Goal: Task Accomplishment & Management: Manage account settings

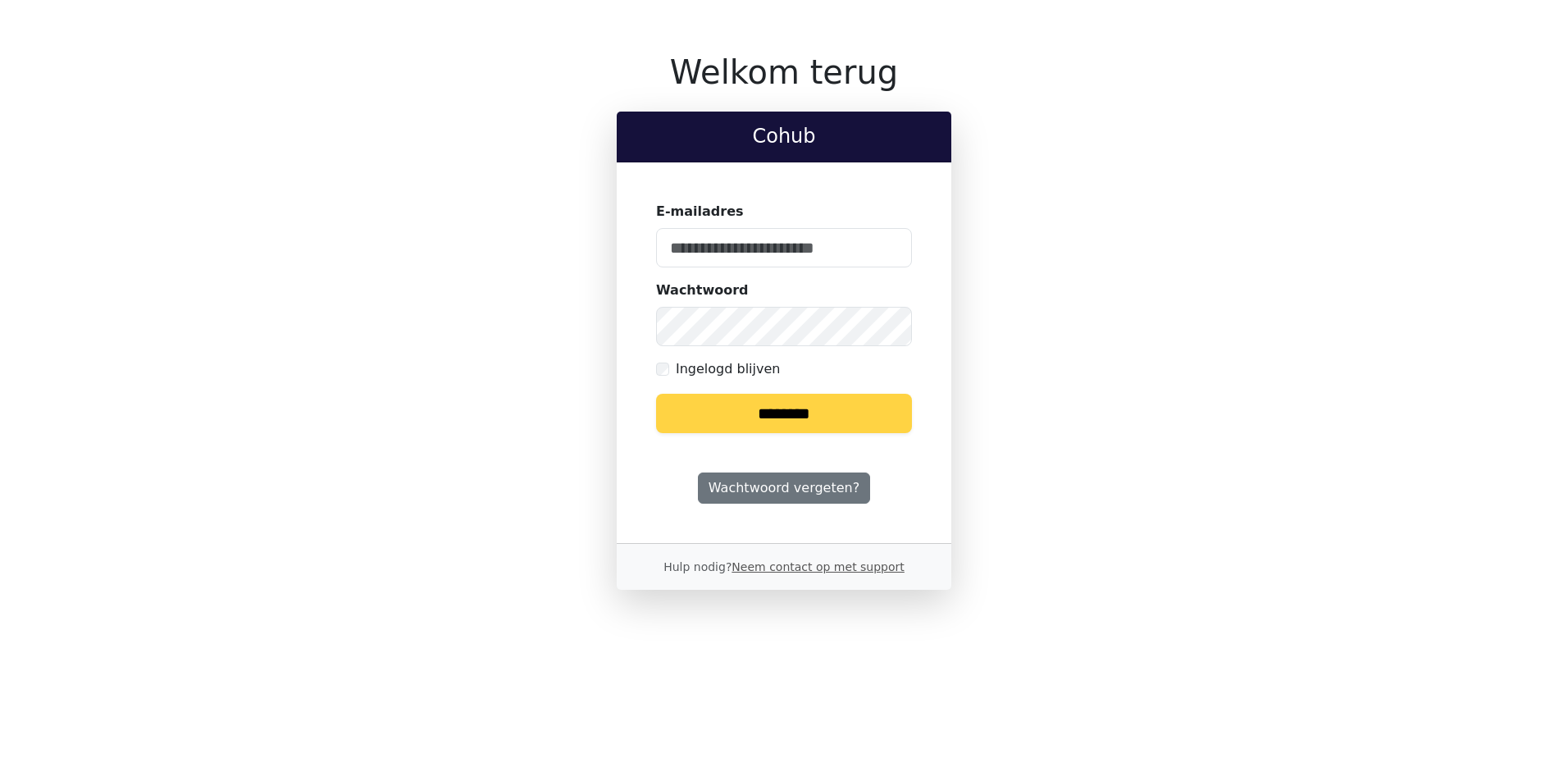
type input "**********"
drag, startPoint x: 797, startPoint y: 410, endPoint x: 799, endPoint y: 398, distance: 12.2
click at [798, 402] on input "********" at bounding box center [784, 414] width 256 height 40
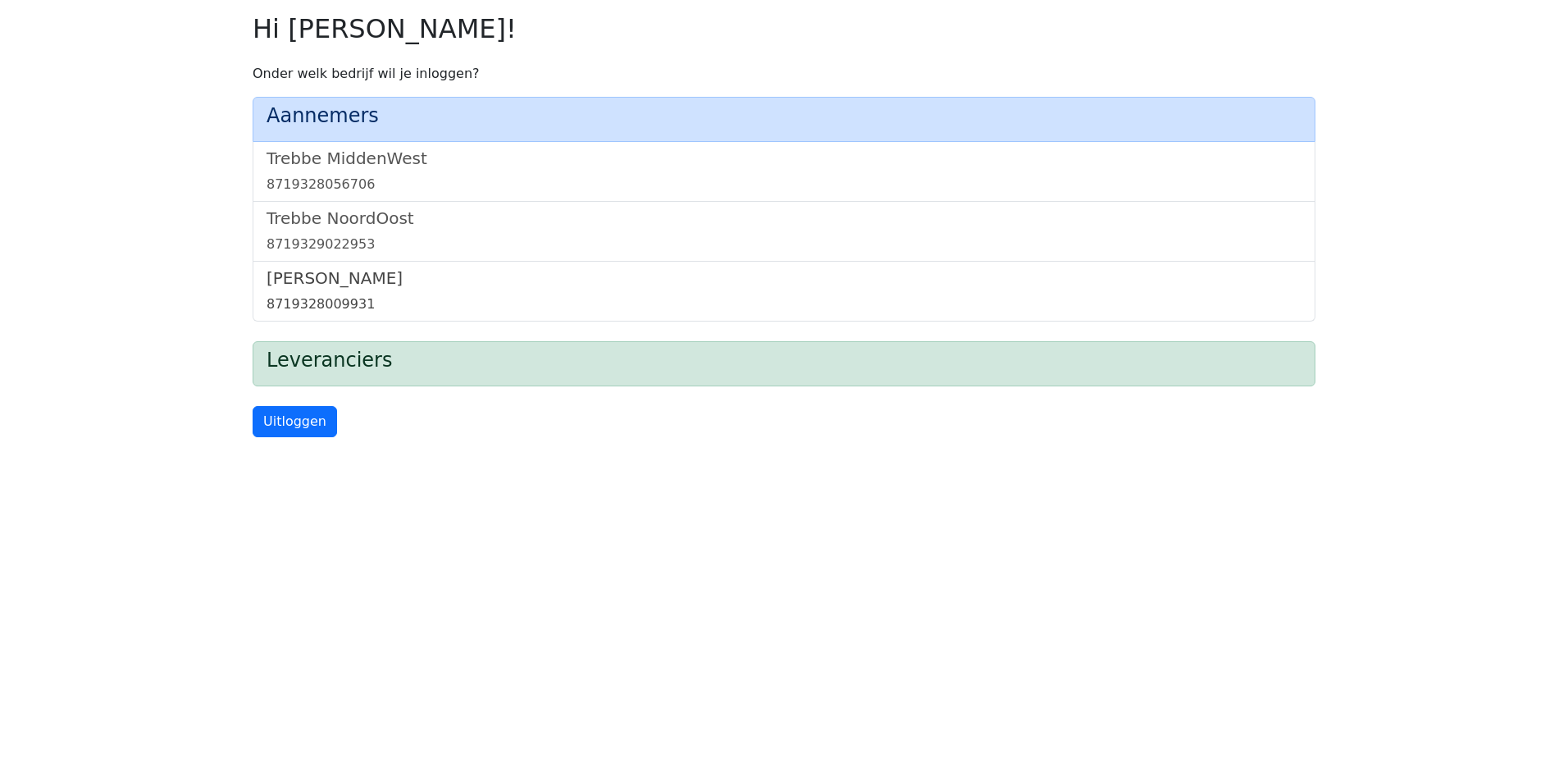
click at [341, 300] on div "8719328009931" at bounding box center [784, 304] width 1035 height 19
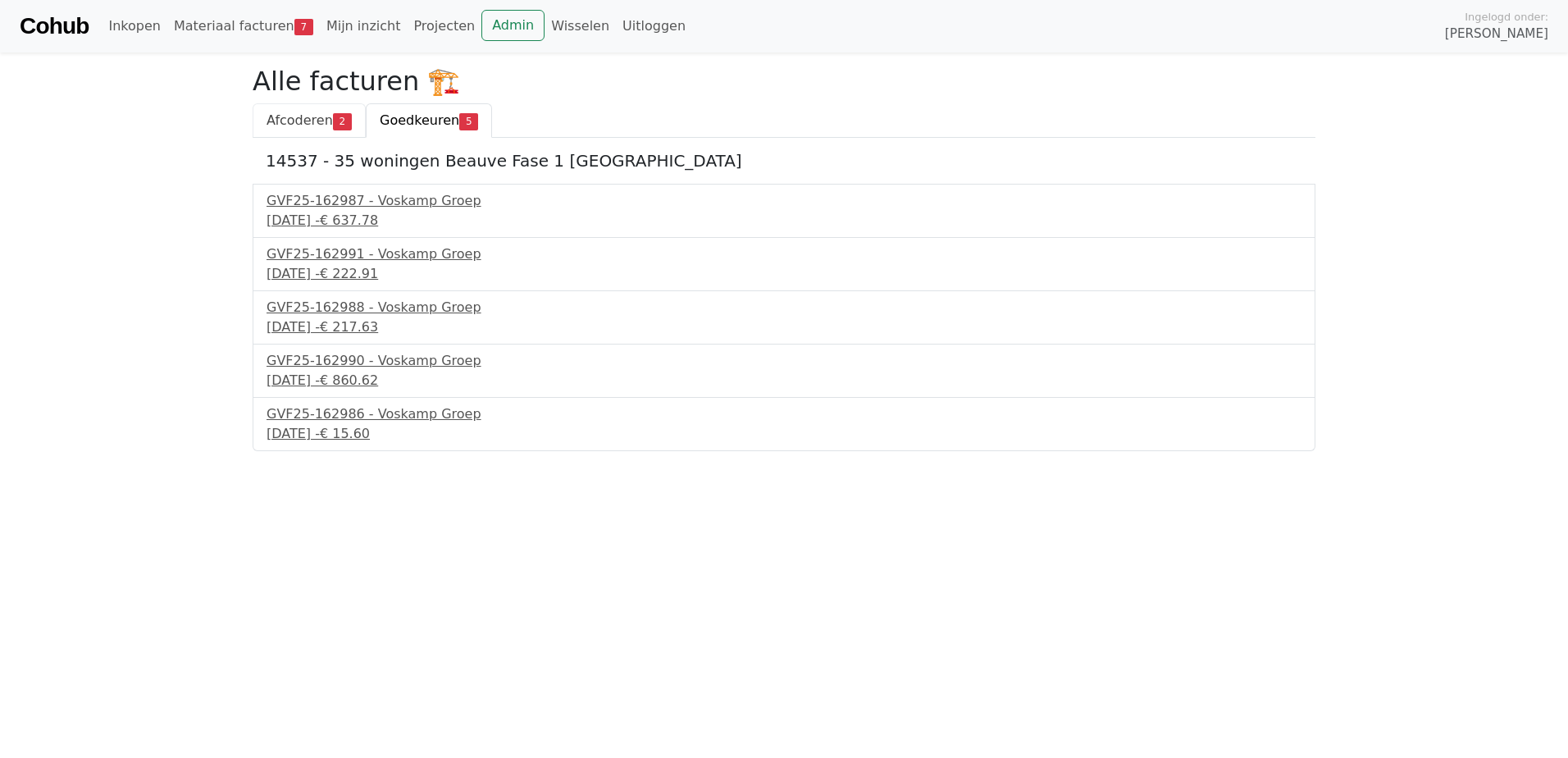
click at [321, 122] on span "Afcoderen" at bounding box center [300, 120] width 66 height 16
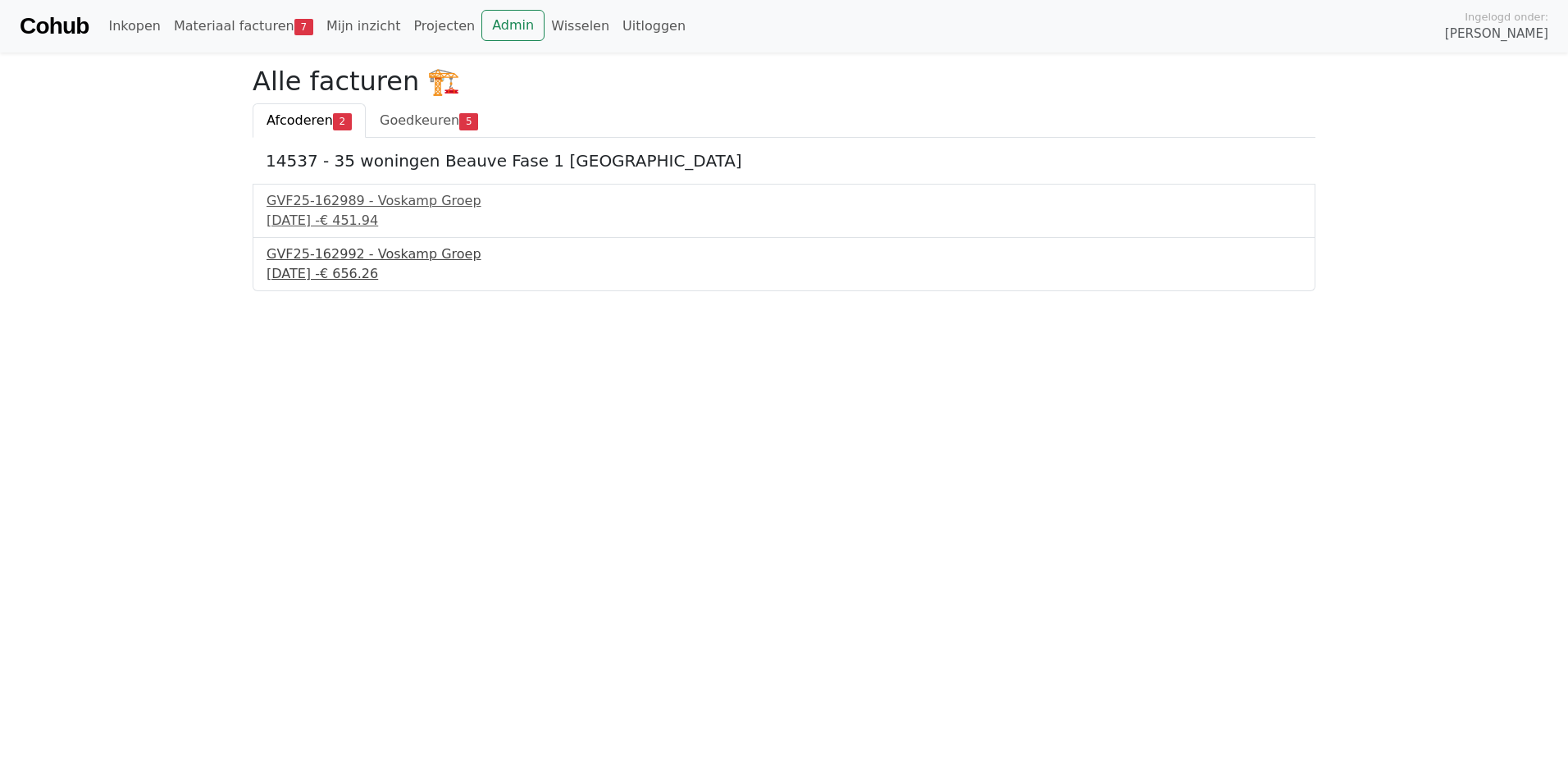
click at [378, 274] on span "€ 656.26" at bounding box center [349, 273] width 58 height 16
click at [372, 271] on div "30 september 2025 - € 656.26" at bounding box center [784, 273] width 1035 height 19
click at [483, 23] on link "Admin" at bounding box center [513, 26] width 63 height 31
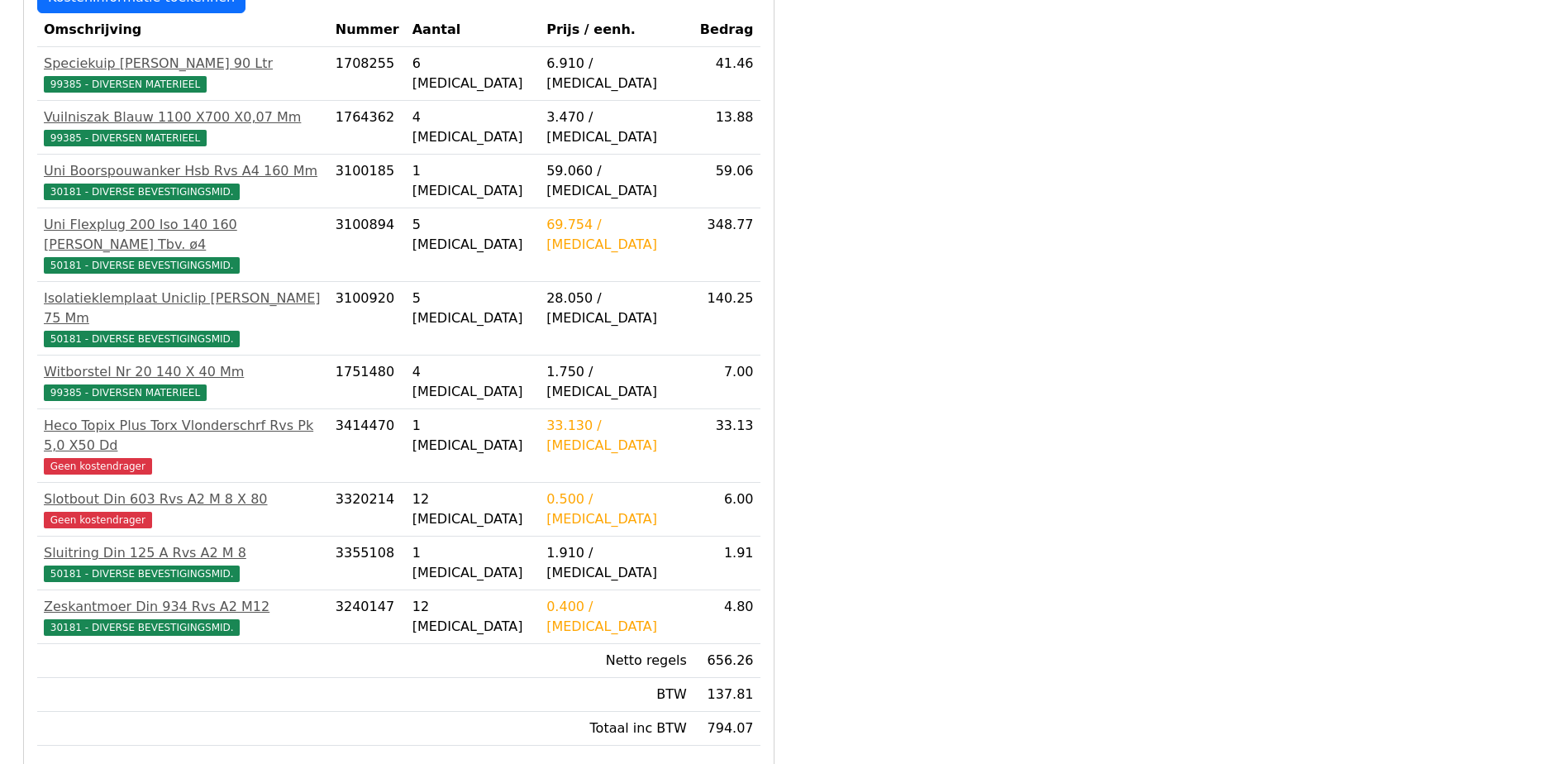
scroll to position [413, 0]
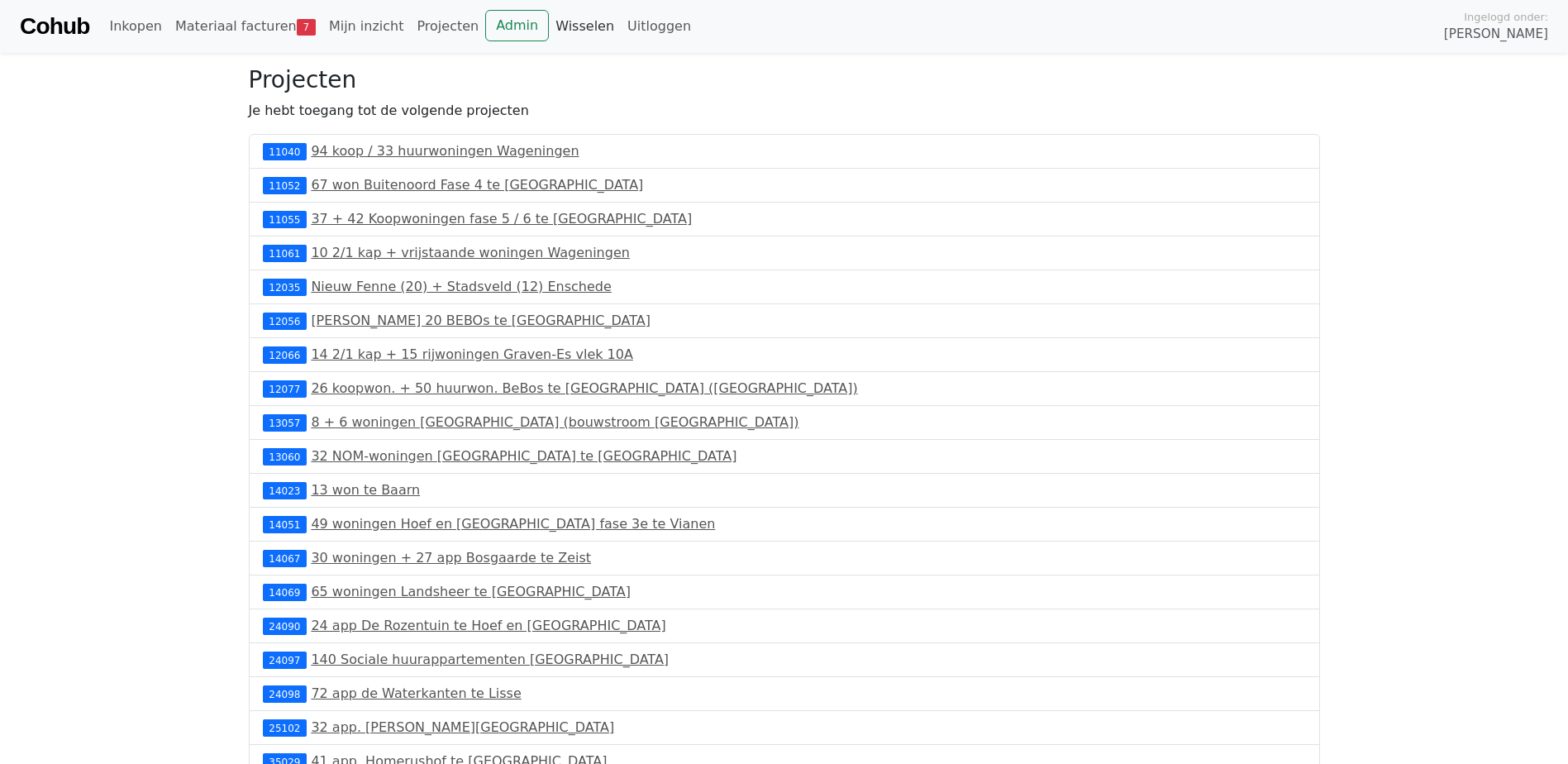
click at [549, 23] on link "Wisselen" at bounding box center [584, 27] width 72 height 34
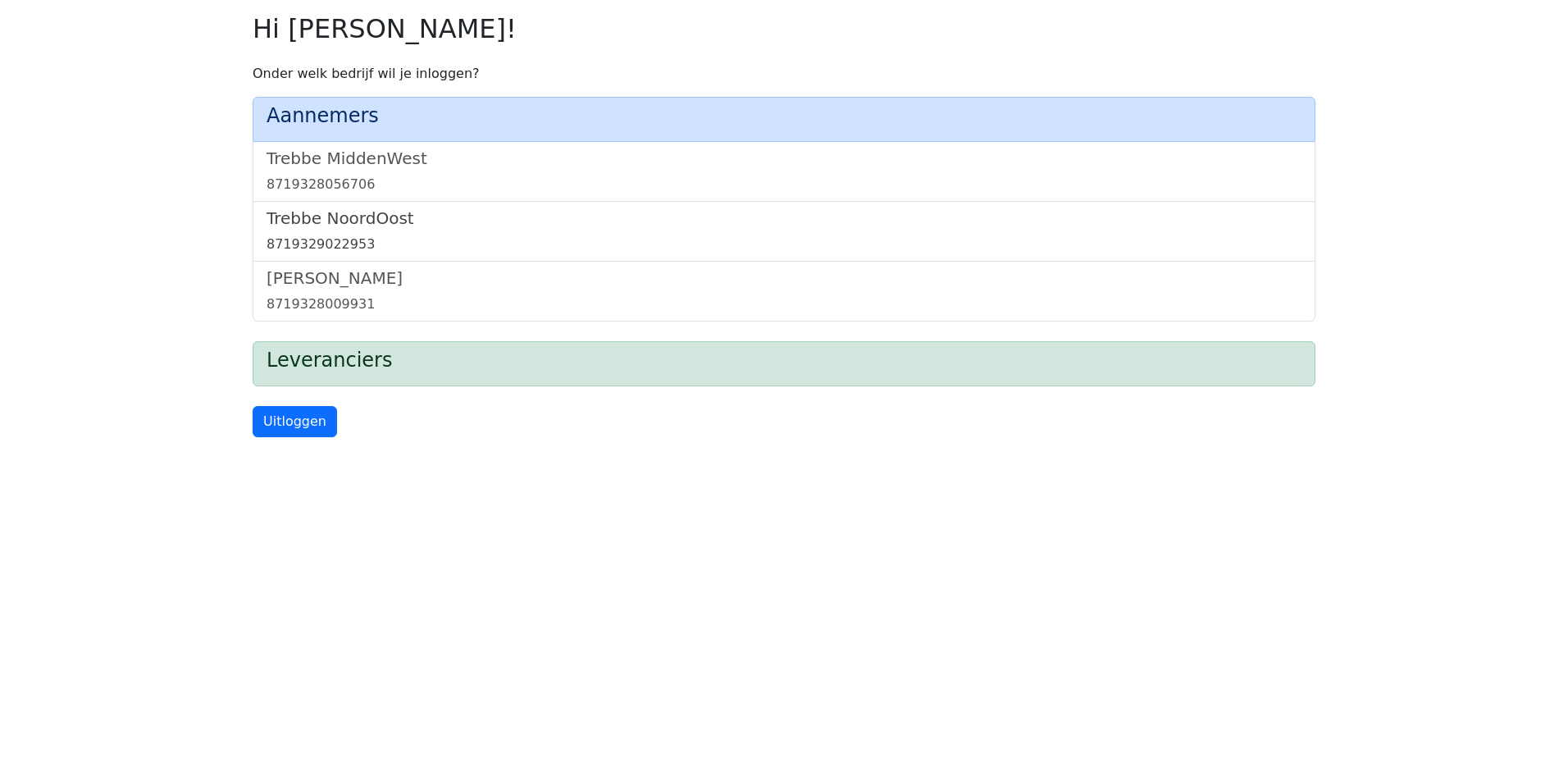
click at [364, 232] on link "Trebbe NoordOost 8719329022953" at bounding box center [784, 232] width 1035 height 46
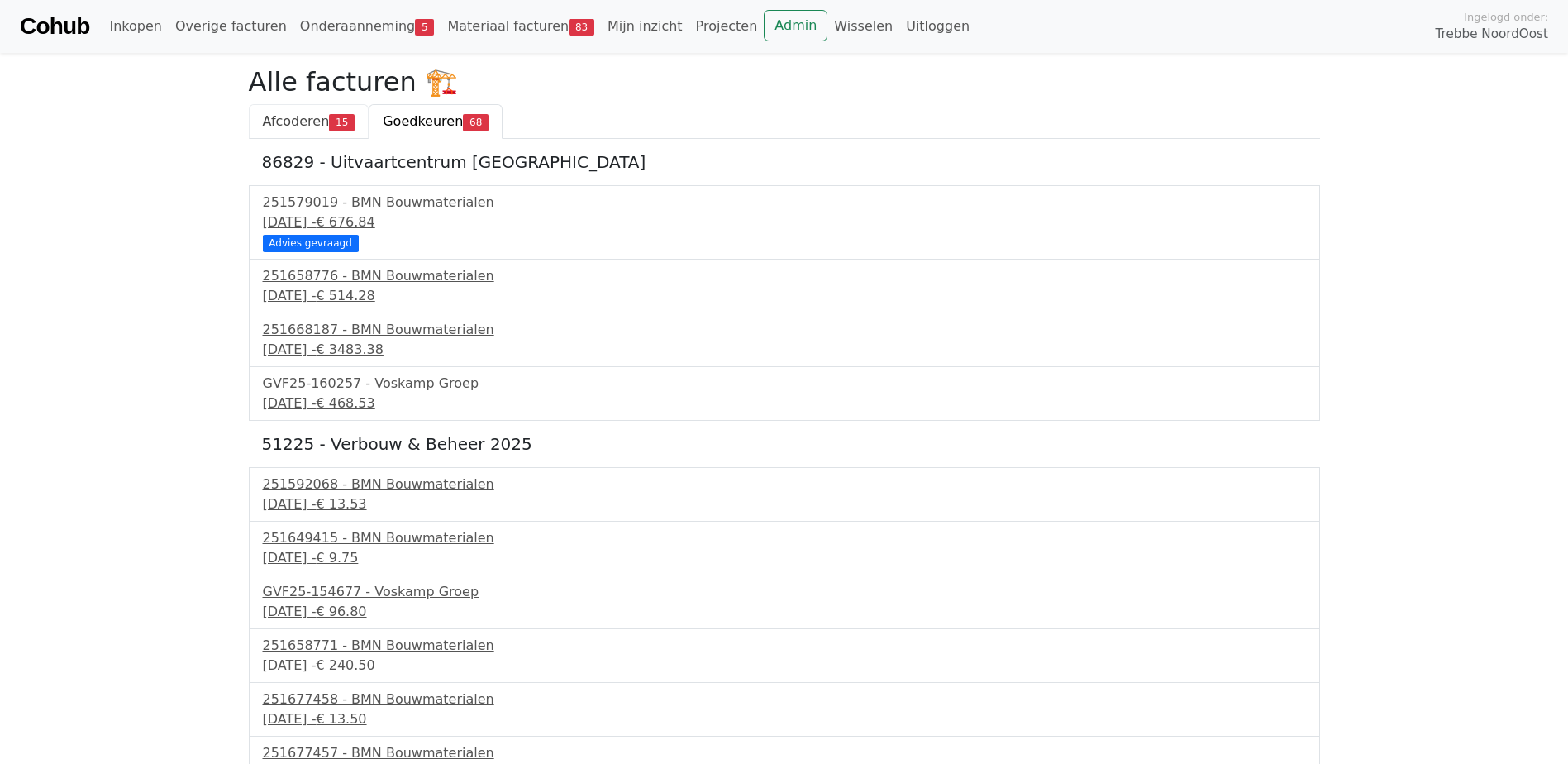
click at [296, 119] on span "Afcoderen" at bounding box center [297, 121] width 67 height 16
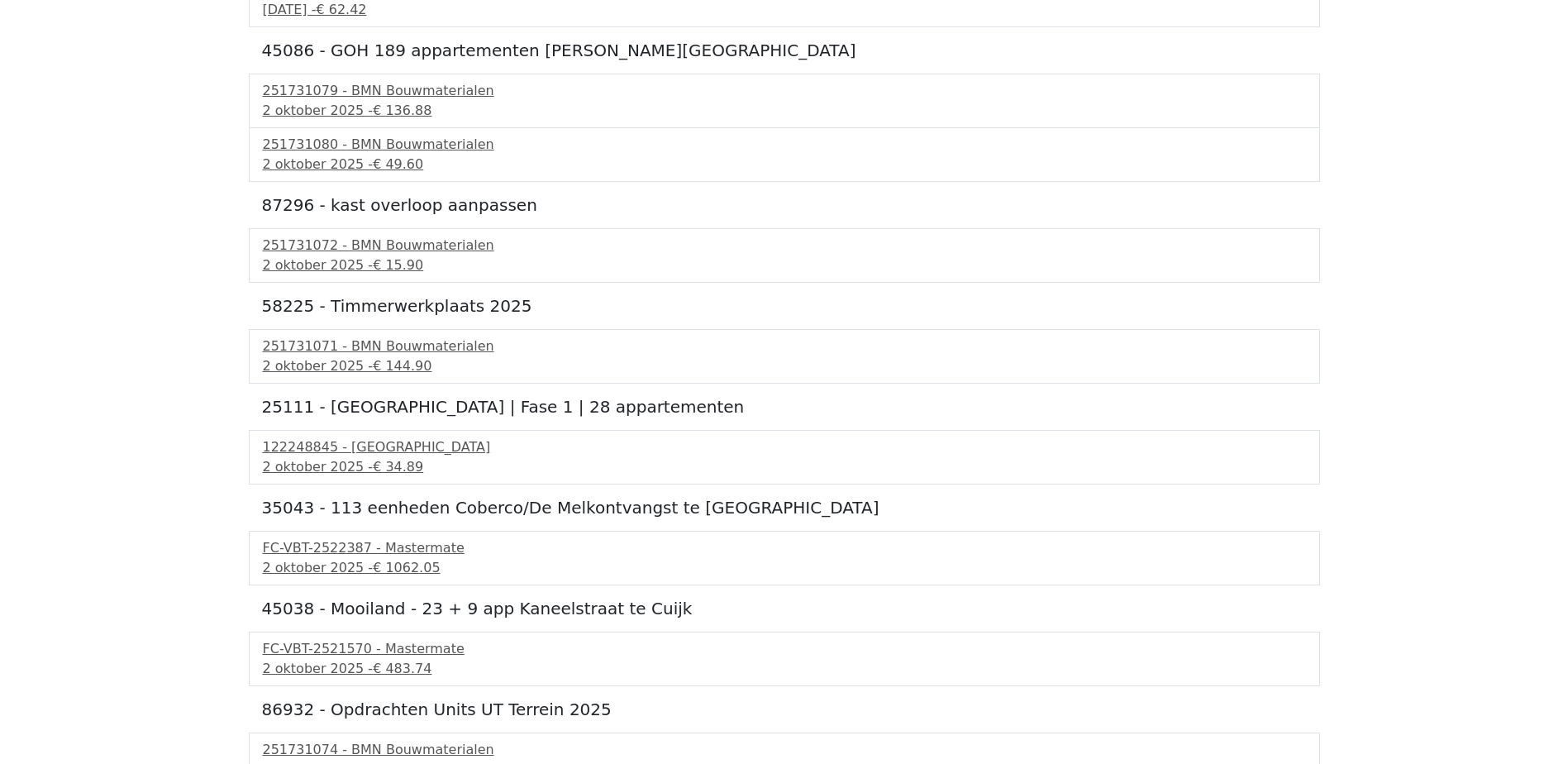
scroll to position [652, 0]
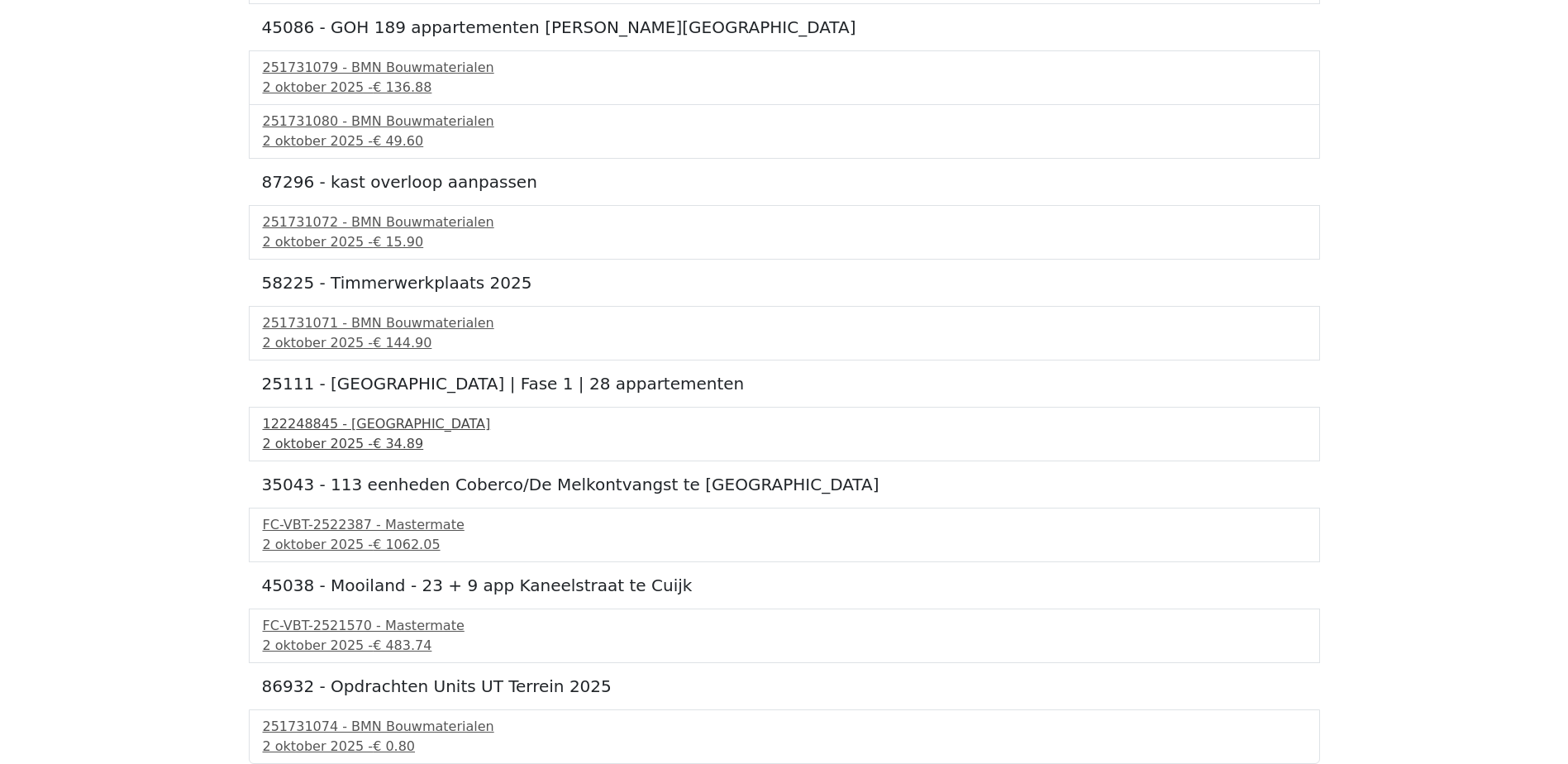
click at [375, 420] on div "122248845 - [GEOGRAPHIC_DATA]" at bounding box center [784, 423] width 1043 height 20
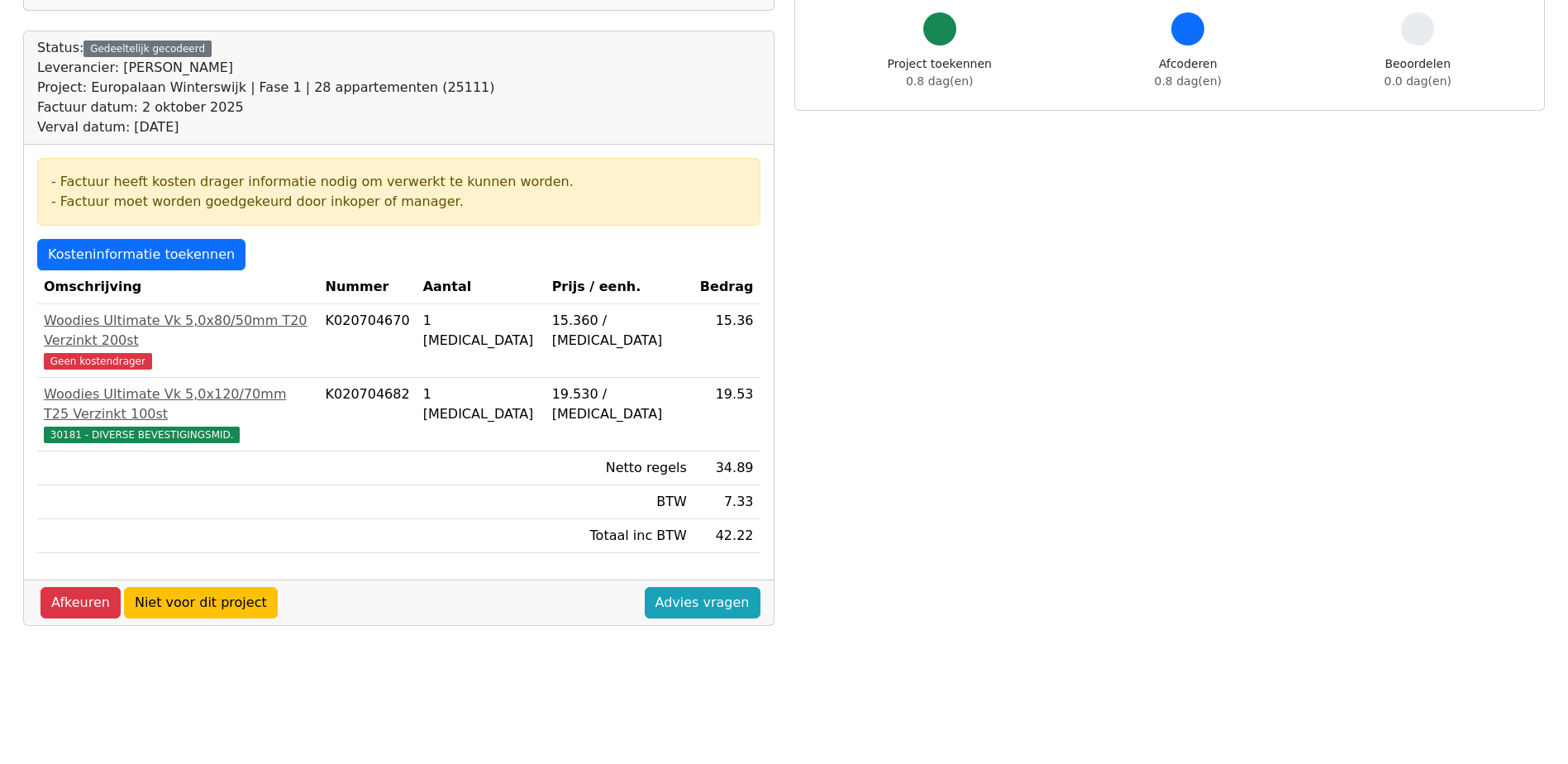
scroll to position [166, 0]
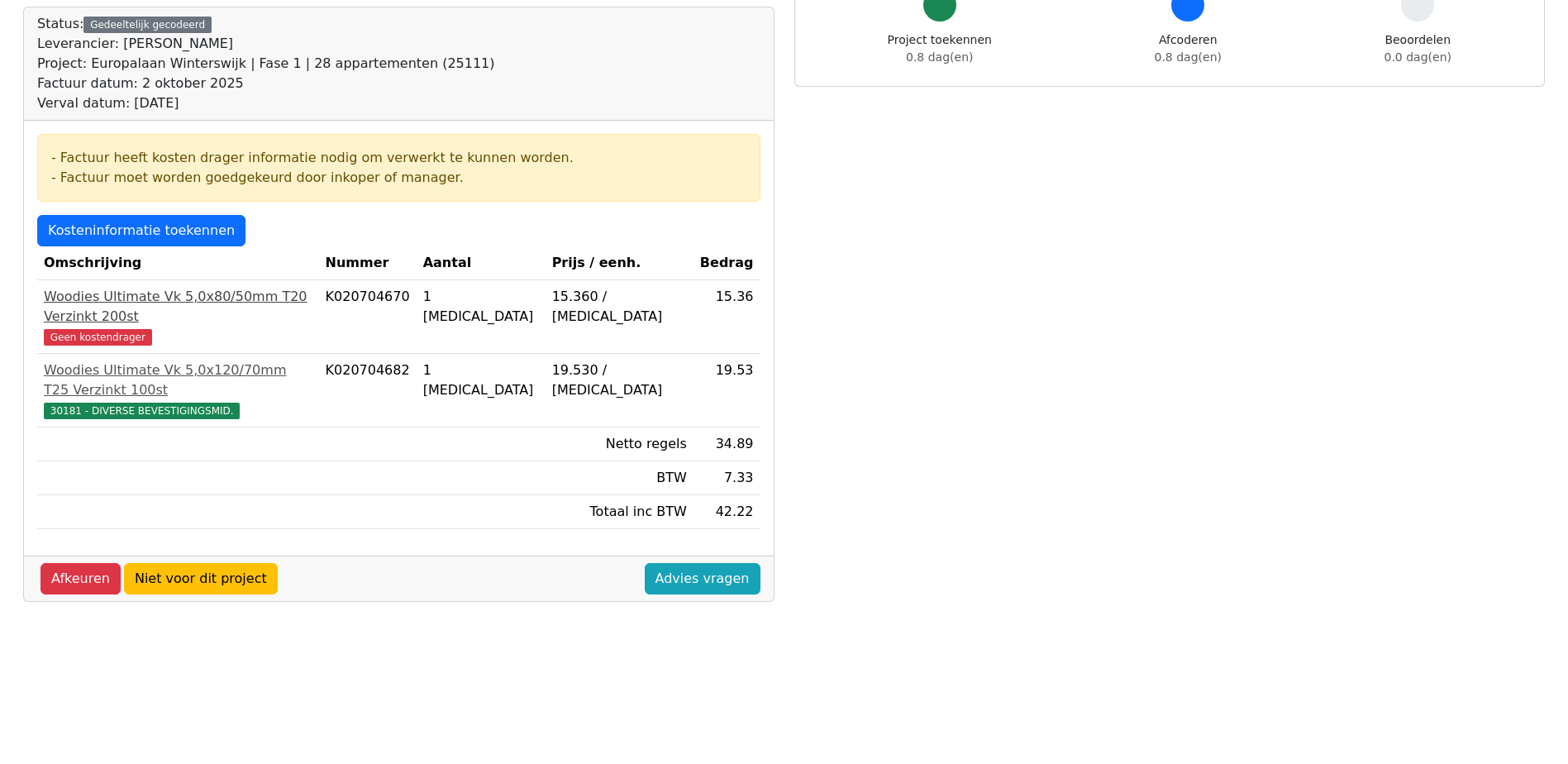
click at [312, 295] on div "Woodies Ultimate Vk 5,0x80/50mm T20 Verzinkt 200st" at bounding box center [178, 306] width 269 height 40
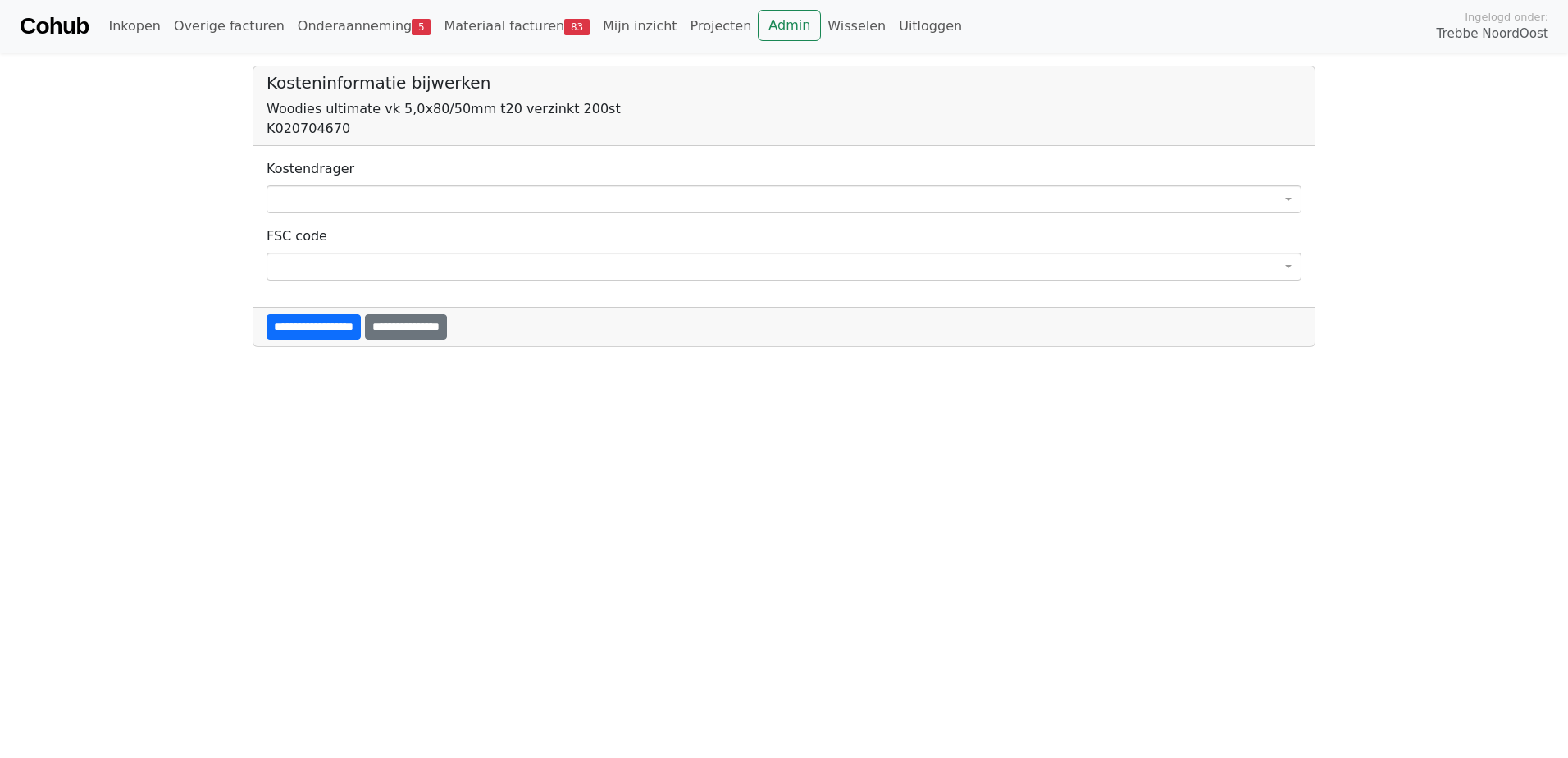
click at [318, 198] on span at bounding box center [784, 199] width 1035 height 28
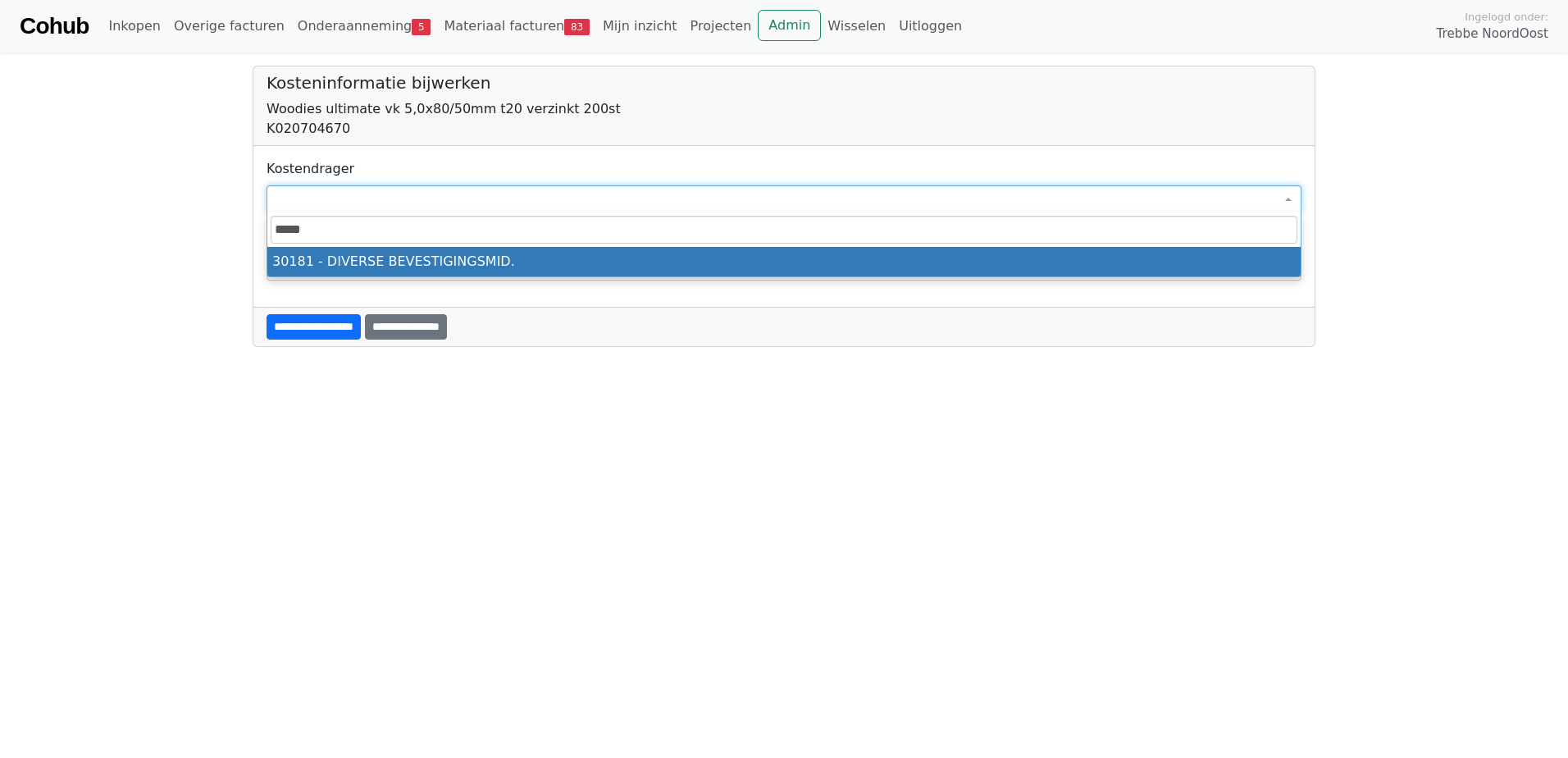
type input "*****"
select select "****"
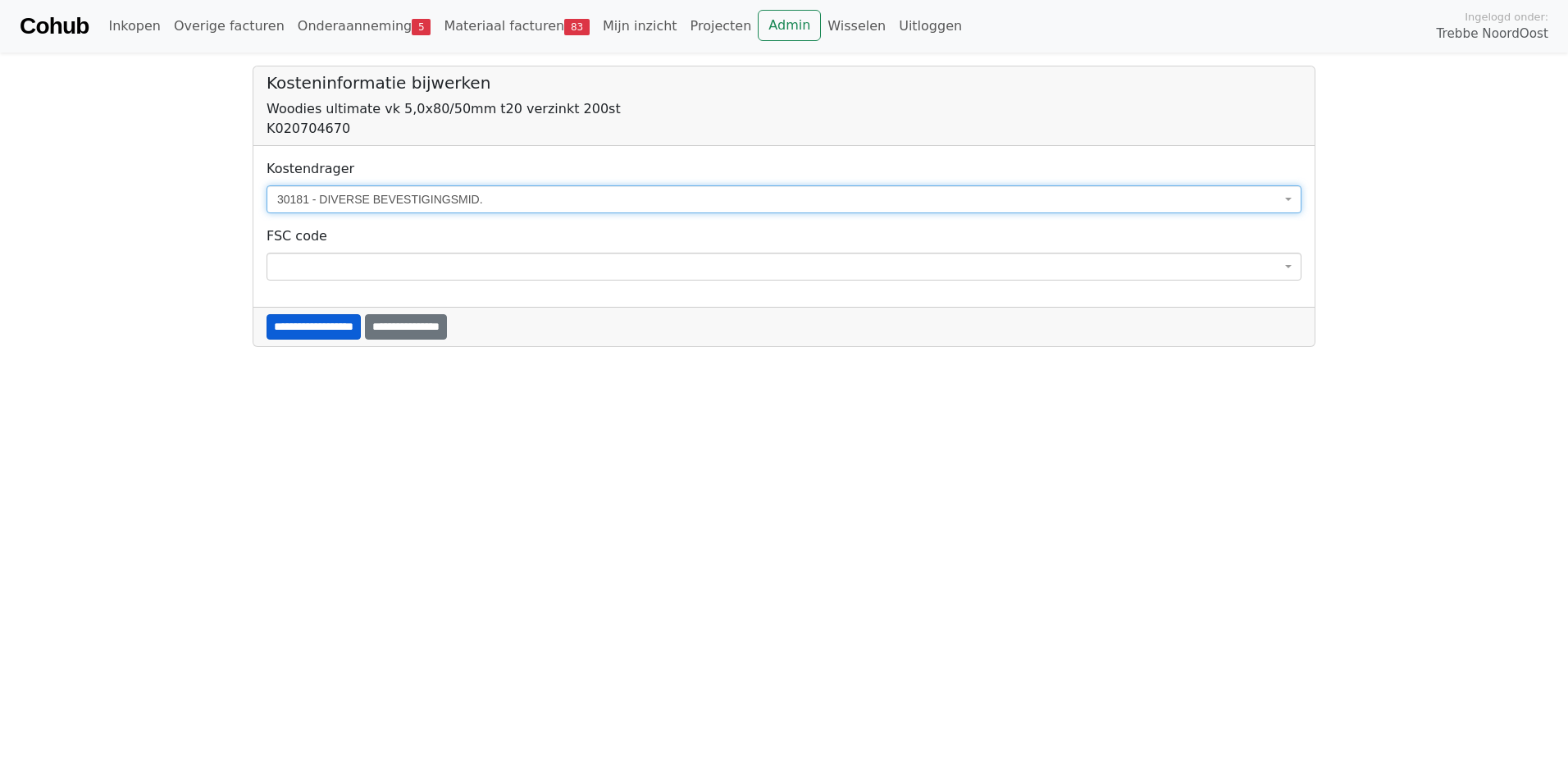
click at [310, 328] on input "**********" at bounding box center [314, 327] width 94 height 26
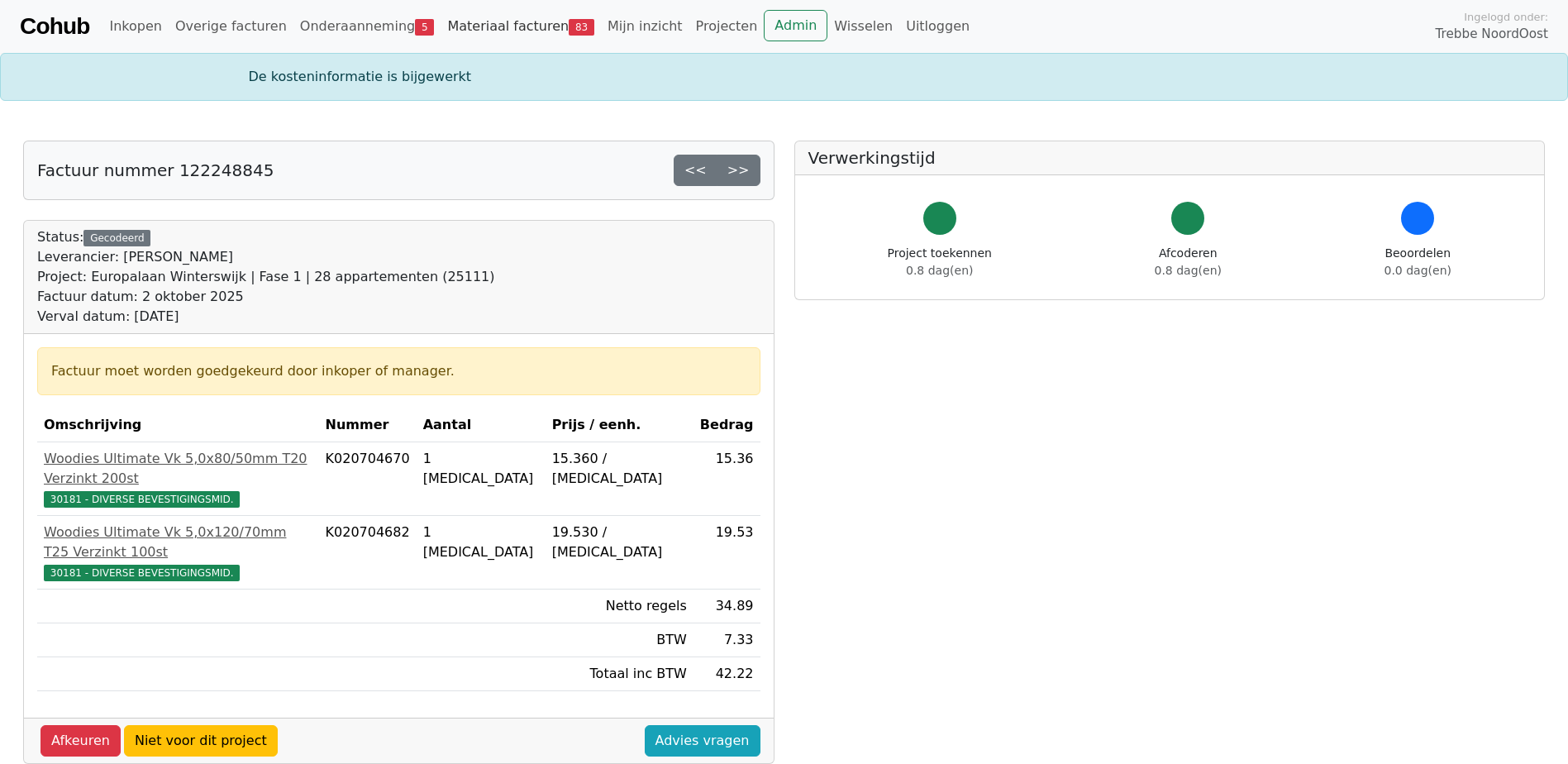
click at [515, 32] on link "Materiaal facturen 83" at bounding box center [521, 27] width 160 height 34
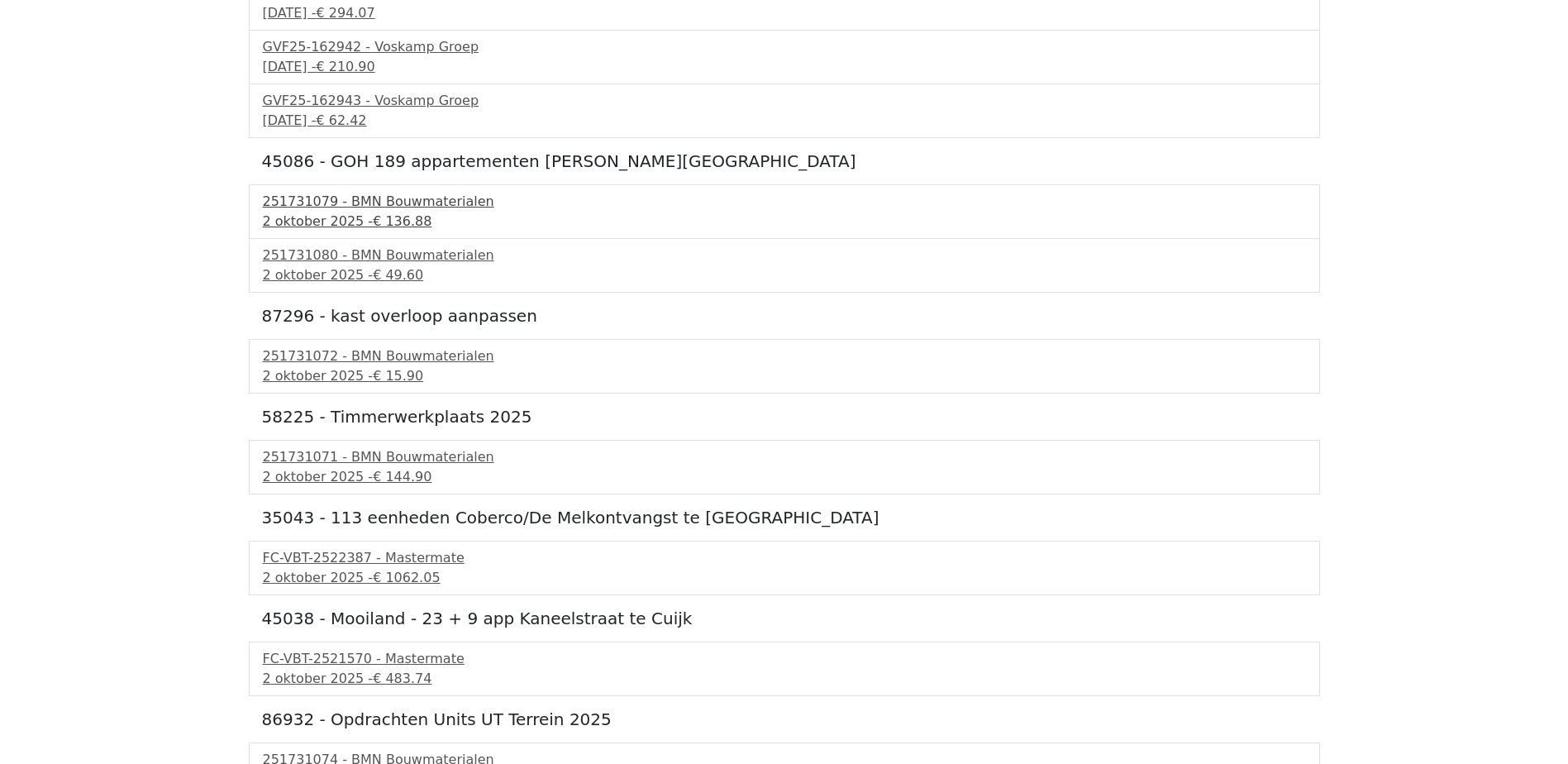
scroll to position [552, 0]
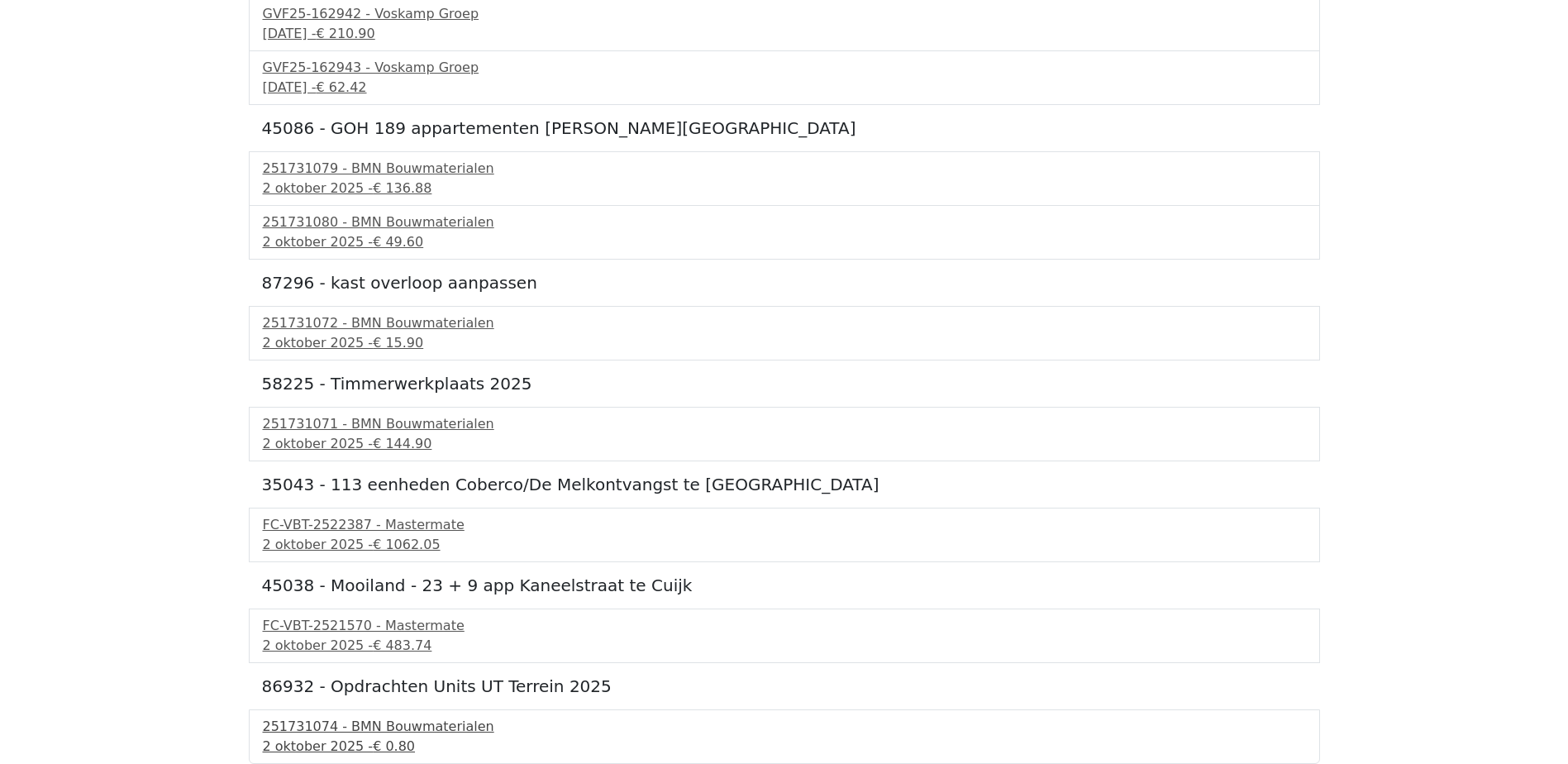
click at [361, 739] on div "2 oktober 2025 - € 0.80" at bounding box center [784, 746] width 1043 height 20
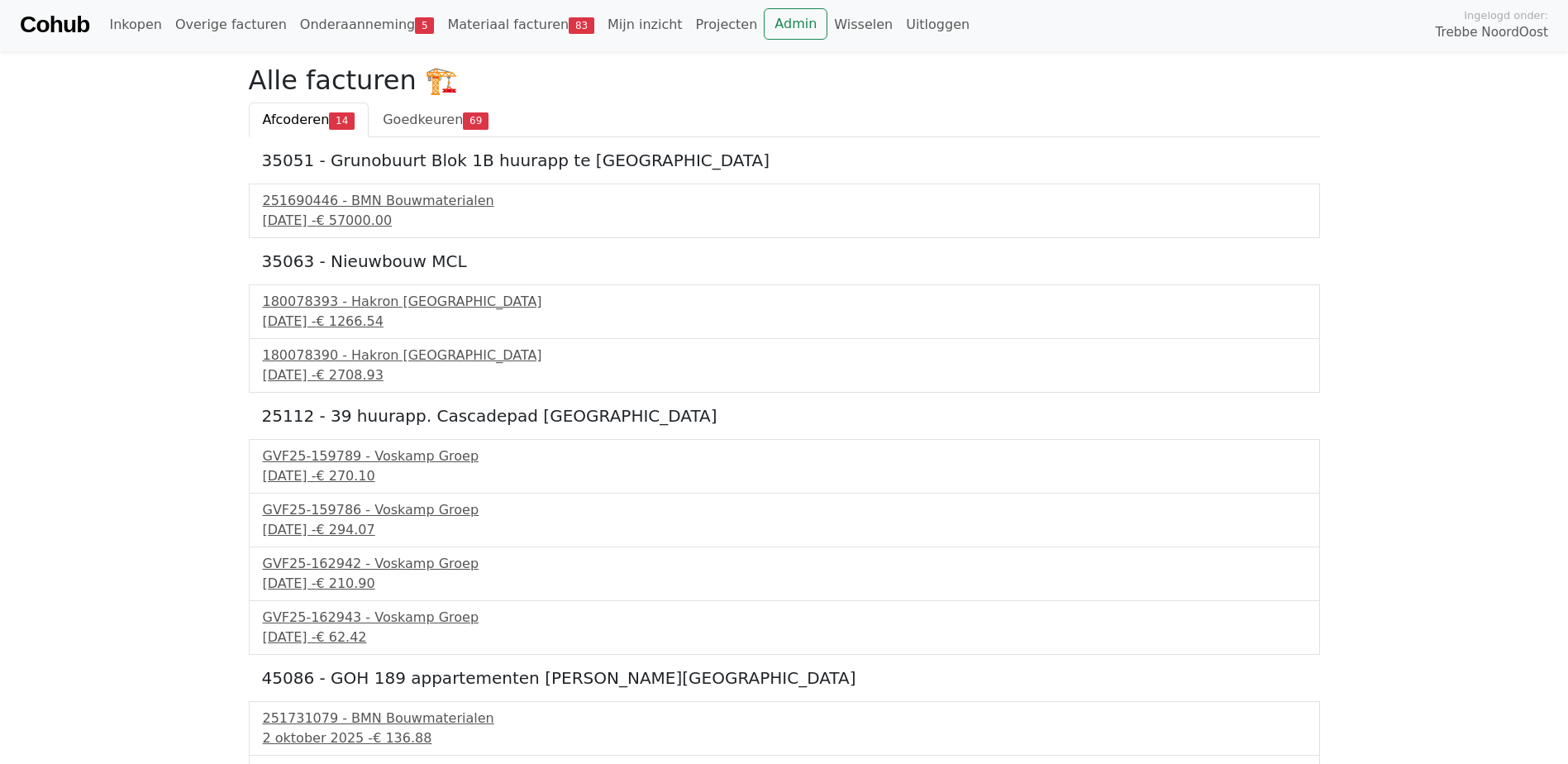
scroll to position [0, 0]
click at [405, 108] on link "Goedkeuren 69" at bounding box center [435, 121] width 134 height 34
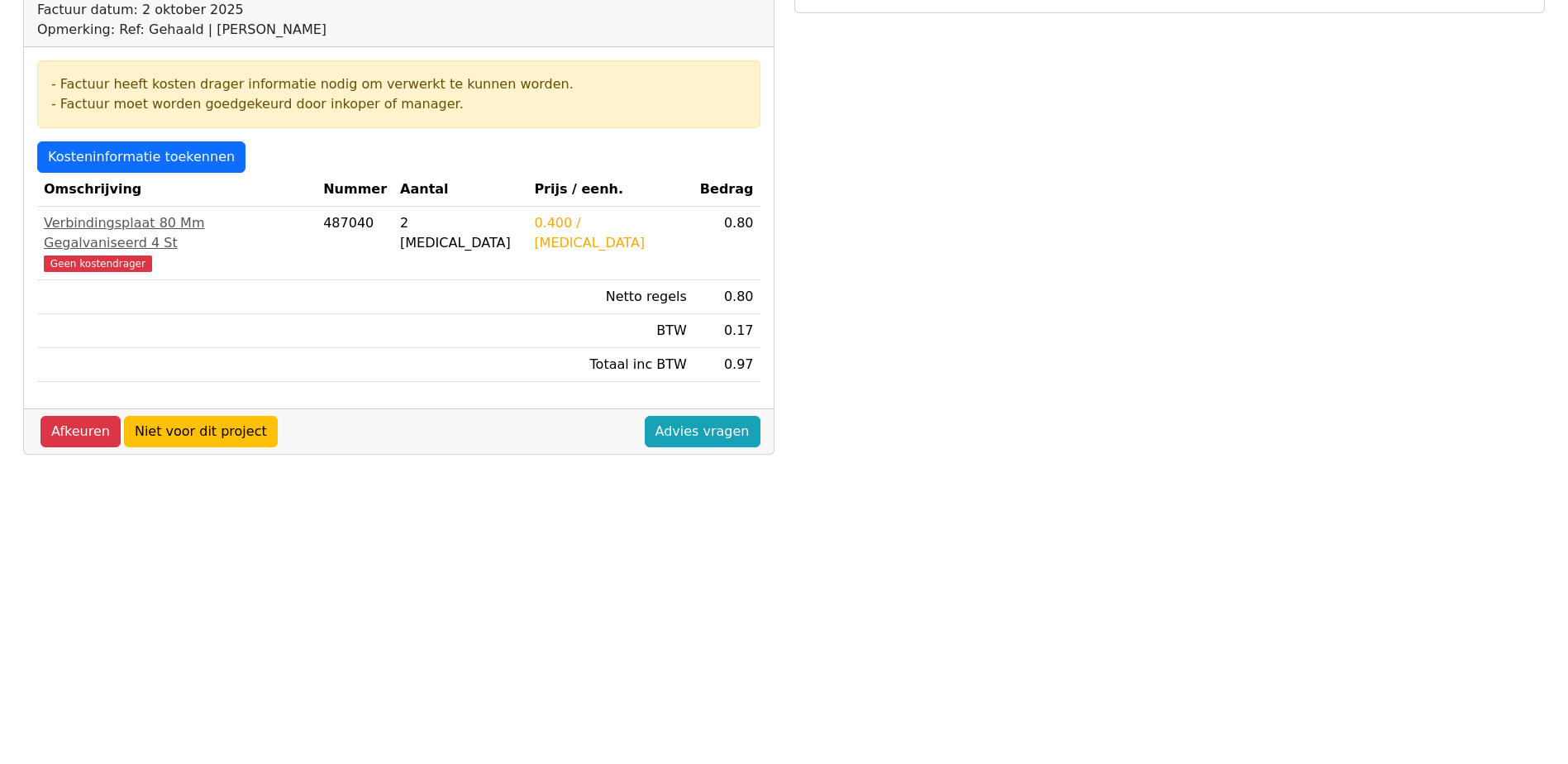
scroll to position [248, 0]
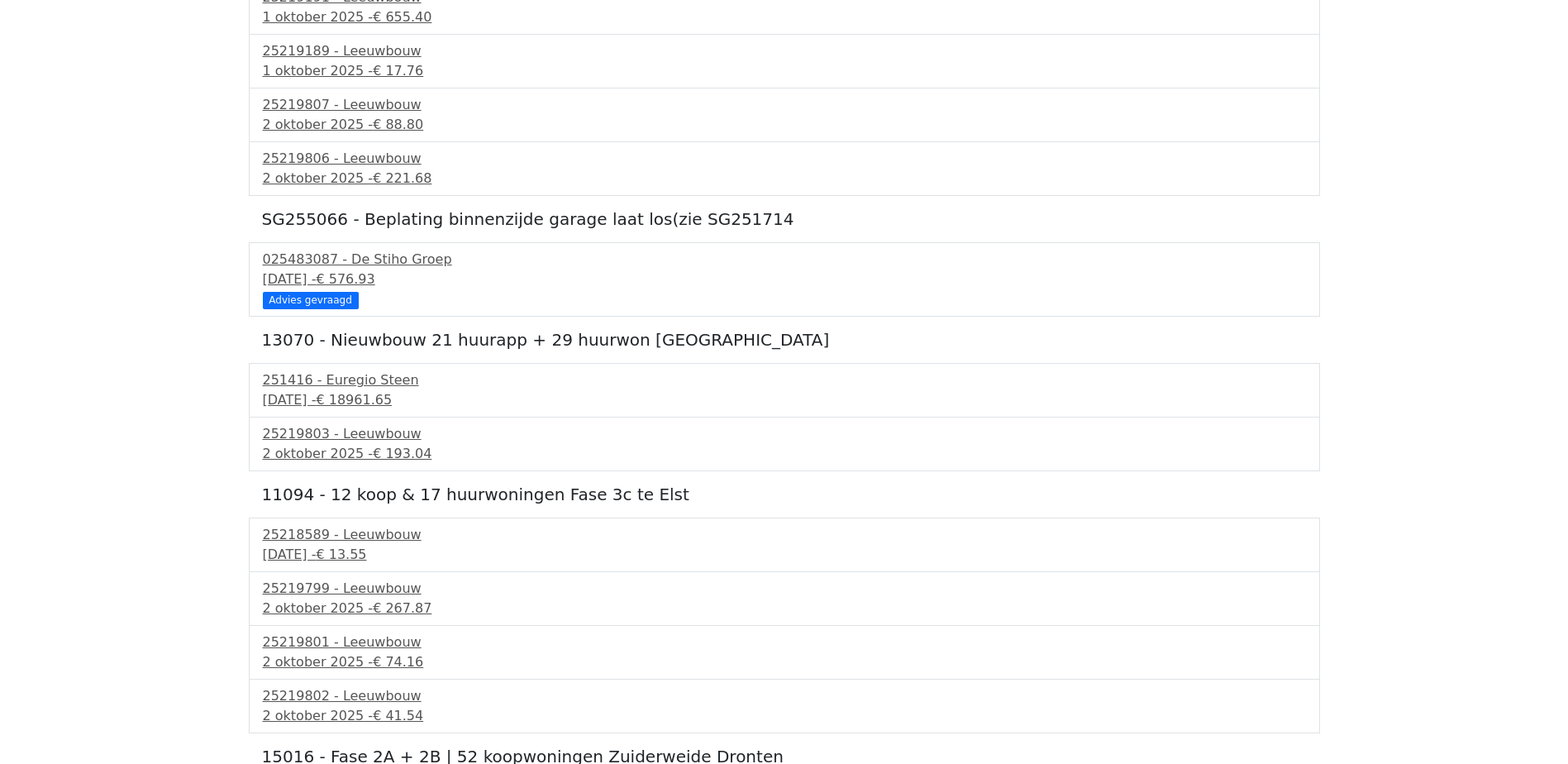
scroll to position [2728, 0]
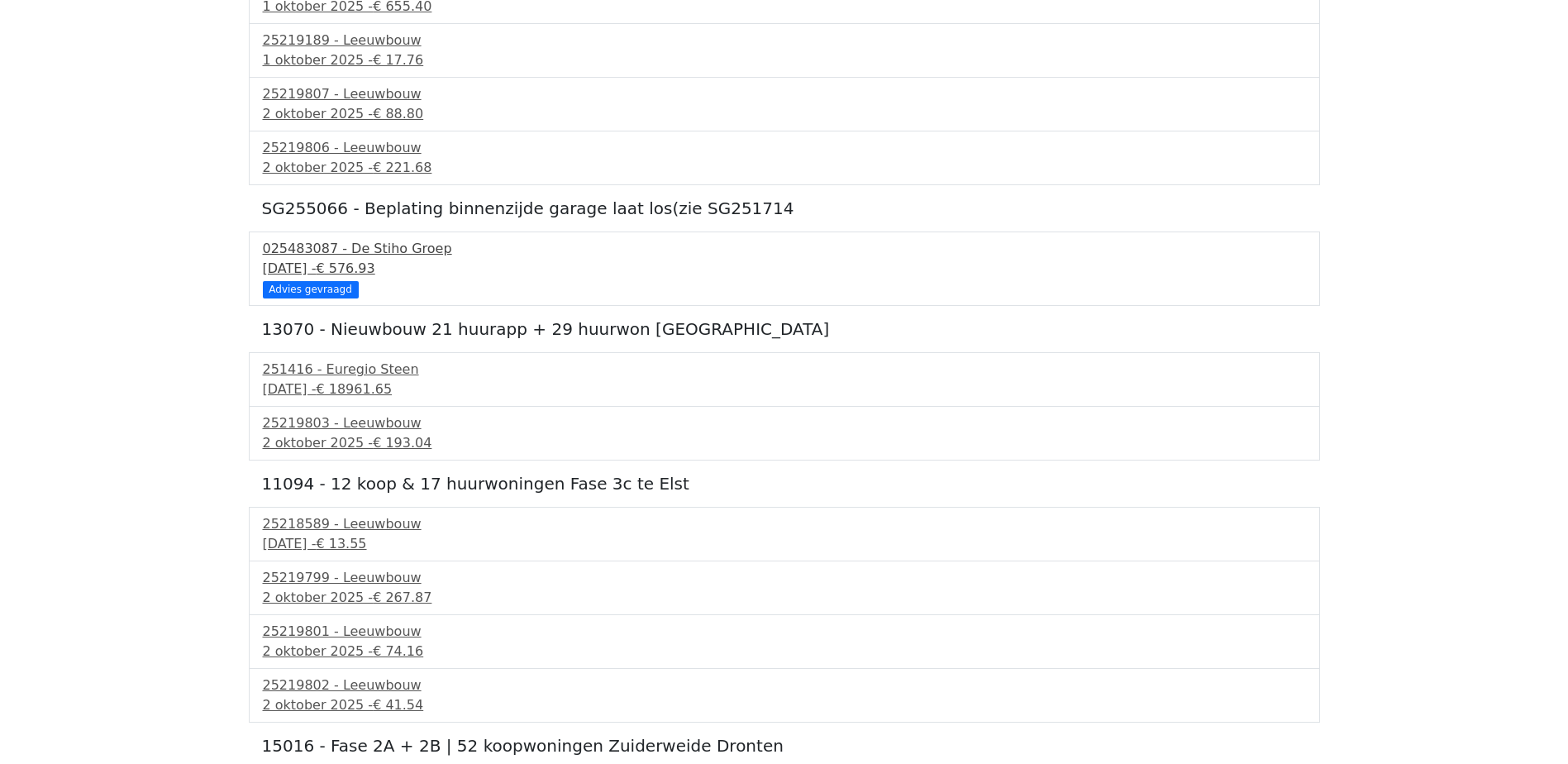
click at [407, 257] on div "025483087 - De Stiho Groep" at bounding box center [784, 248] width 1043 height 20
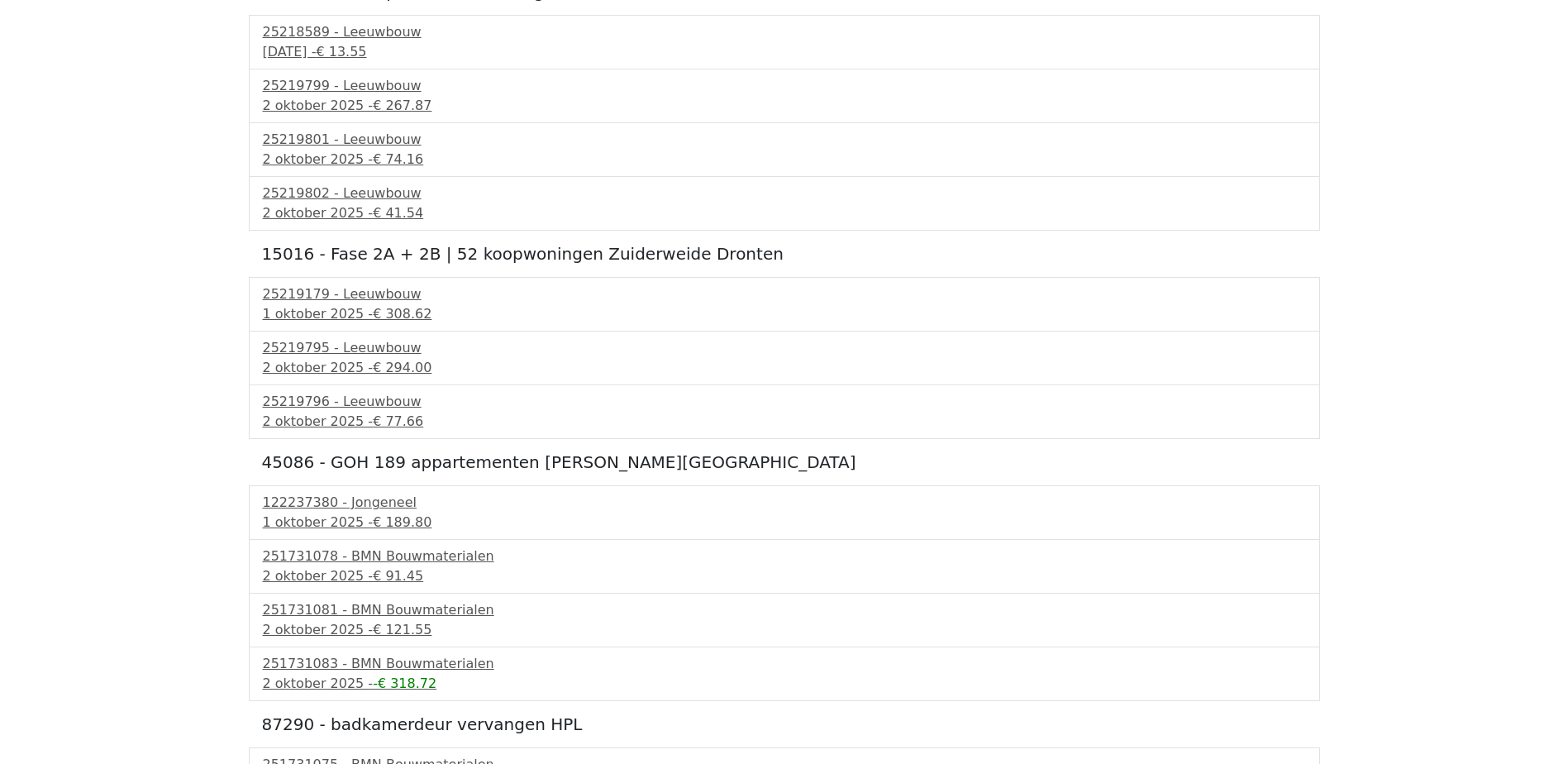
scroll to position [3225, 0]
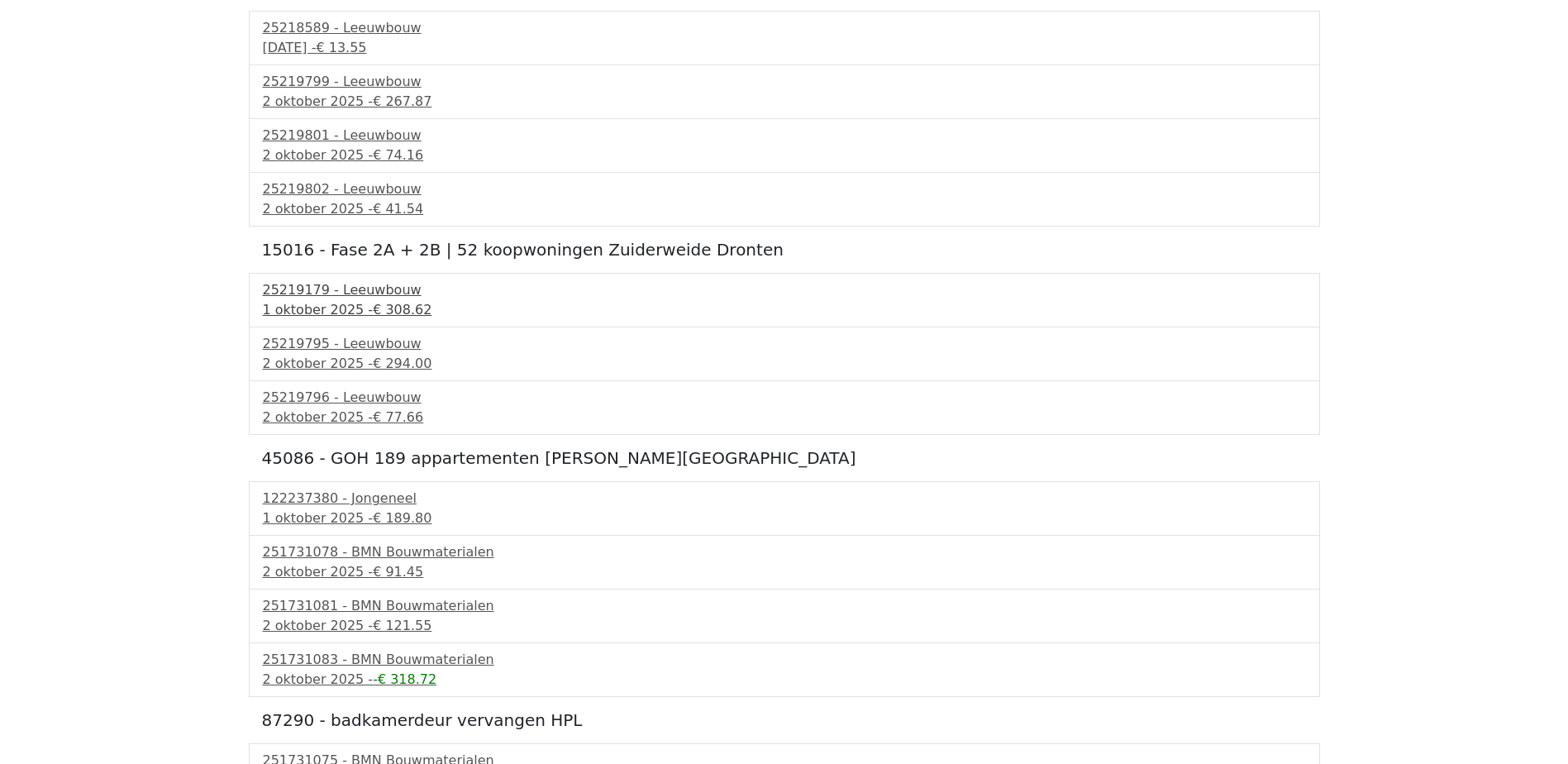
click at [372, 296] on div "25219179 - Leeuwbouw" at bounding box center [784, 289] width 1043 height 20
click at [373, 371] on span "€ 294.00" at bounding box center [402, 363] width 59 height 16
click at [337, 411] on div "2 oktober 2025 - € 77.66" at bounding box center [784, 417] width 1043 height 20
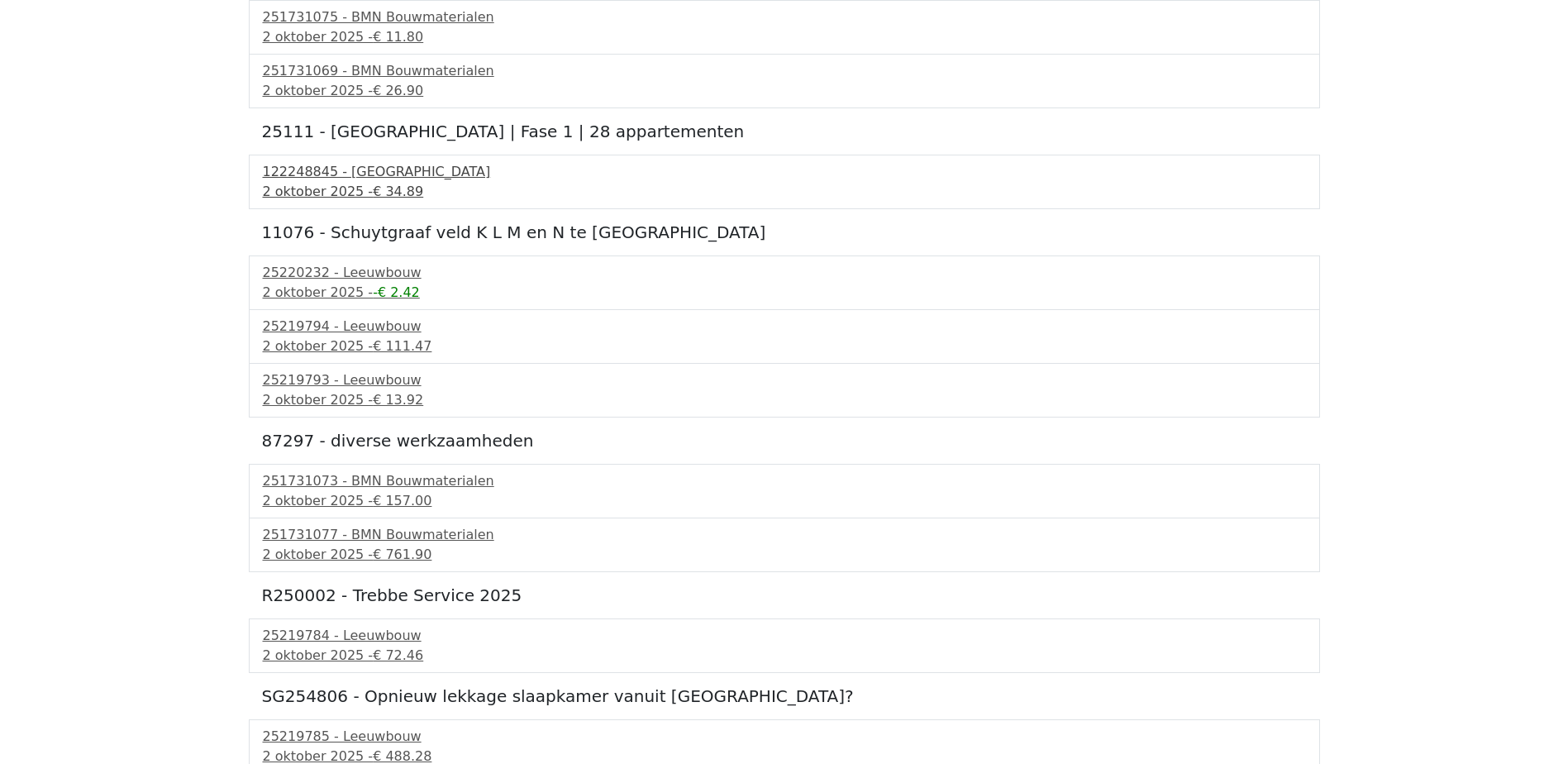
scroll to position [3969, 0]
click at [358, 414] on div "25219793 - Leeuwbouw 2 oktober 2025 - € 13.92" at bounding box center [784, 390] width 1071 height 54
click at [373, 393] on span "€ 13.92" at bounding box center [398, 398] width 50 height 16
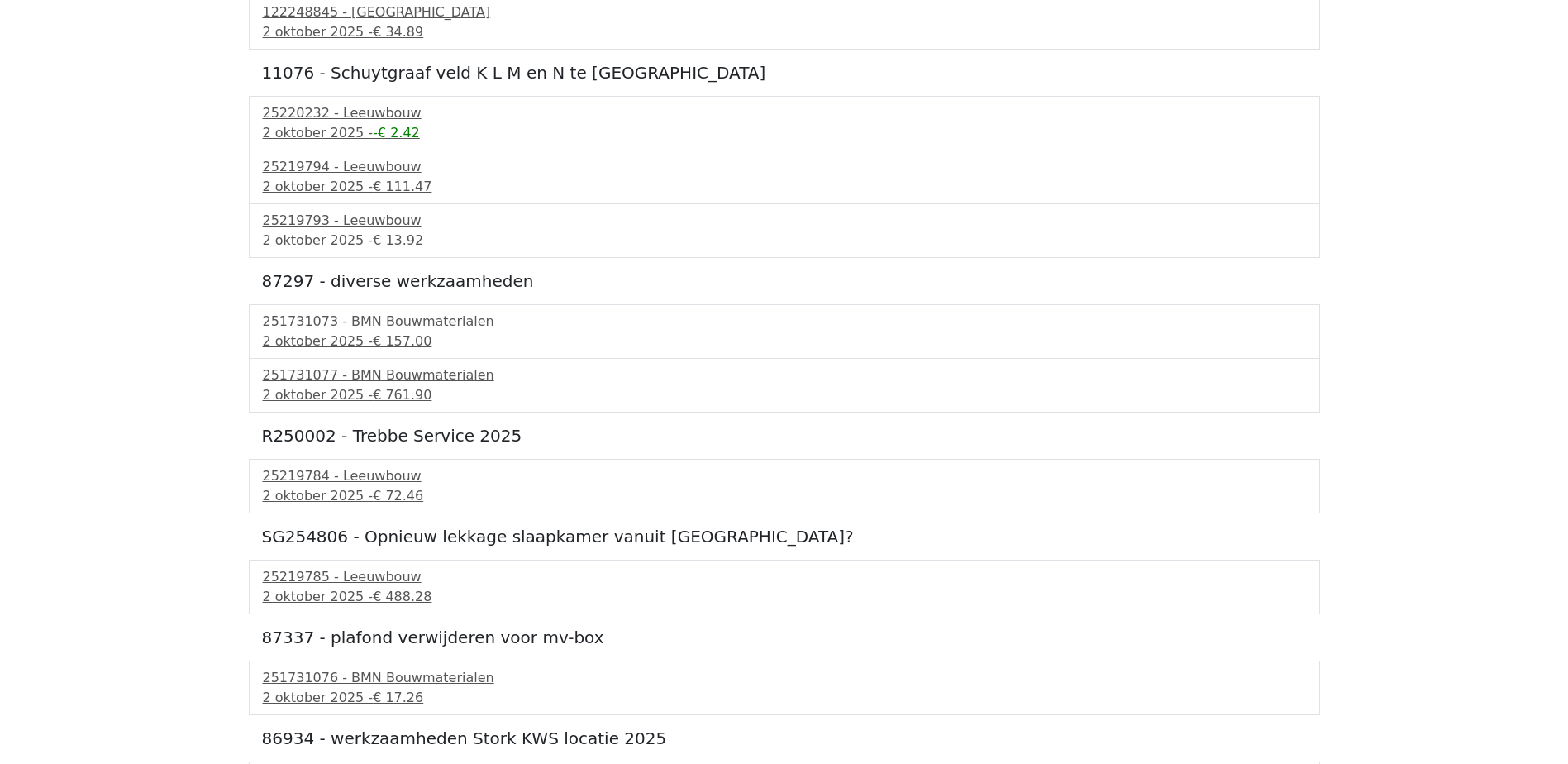
scroll to position [4180, 0]
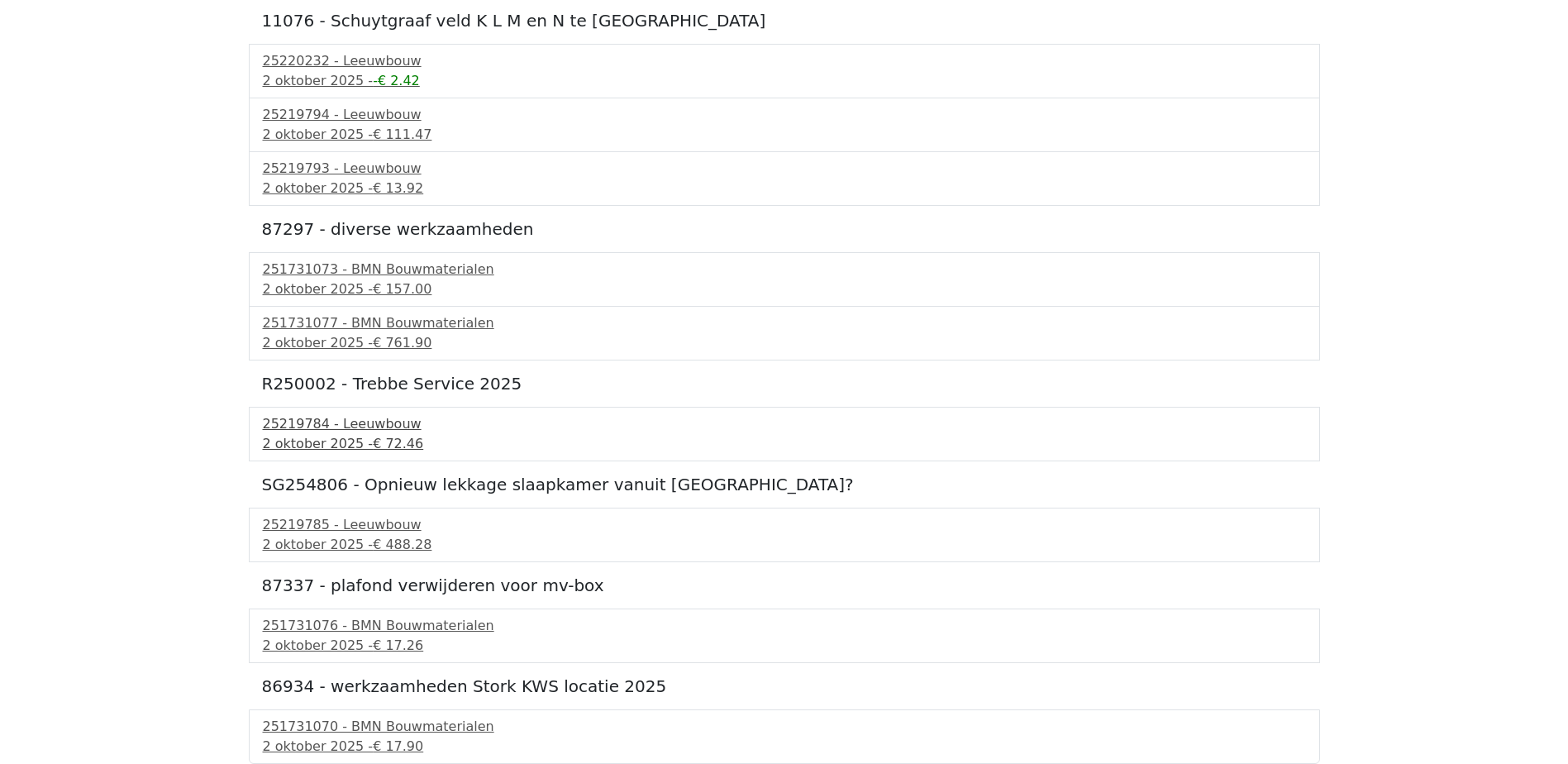
click at [373, 445] on span "€ 72.46" at bounding box center [398, 443] width 50 height 16
click at [379, 551] on span "€ 488.28" at bounding box center [402, 544] width 59 height 16
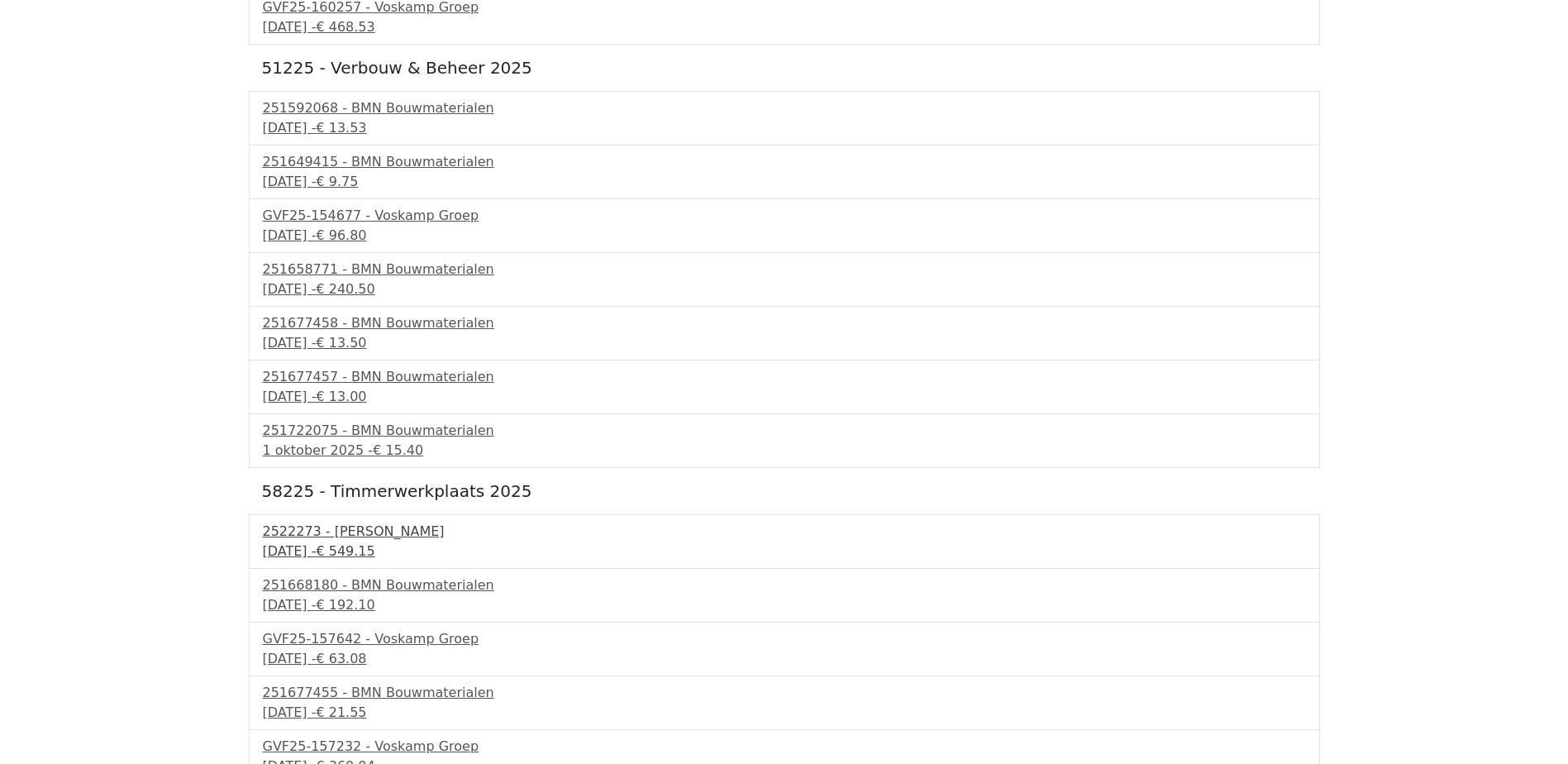
scroll to position [0, 0]
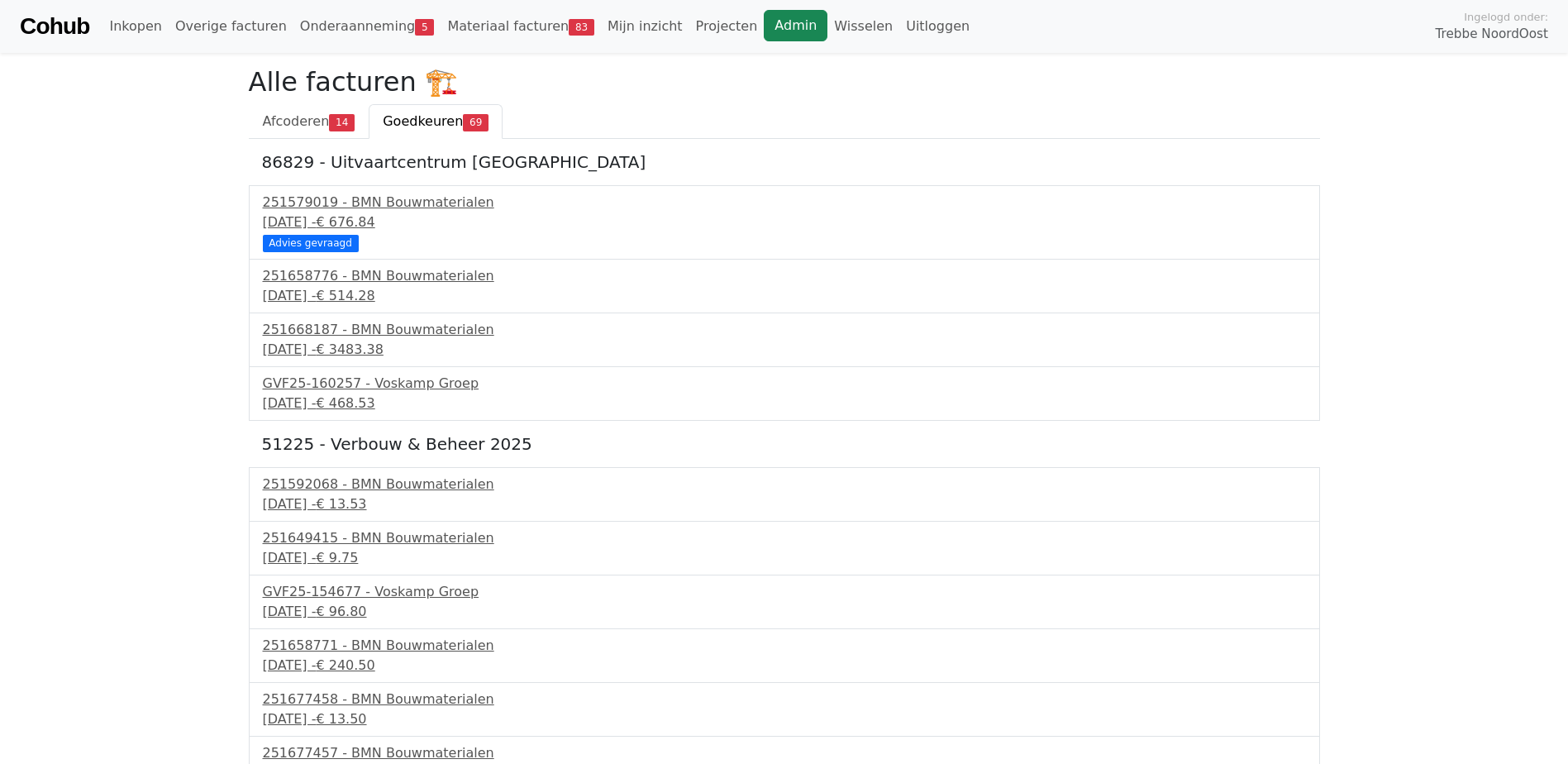
click at [764, 19] on link "Admin" at bounding box center [795, 26] width 63 height 32
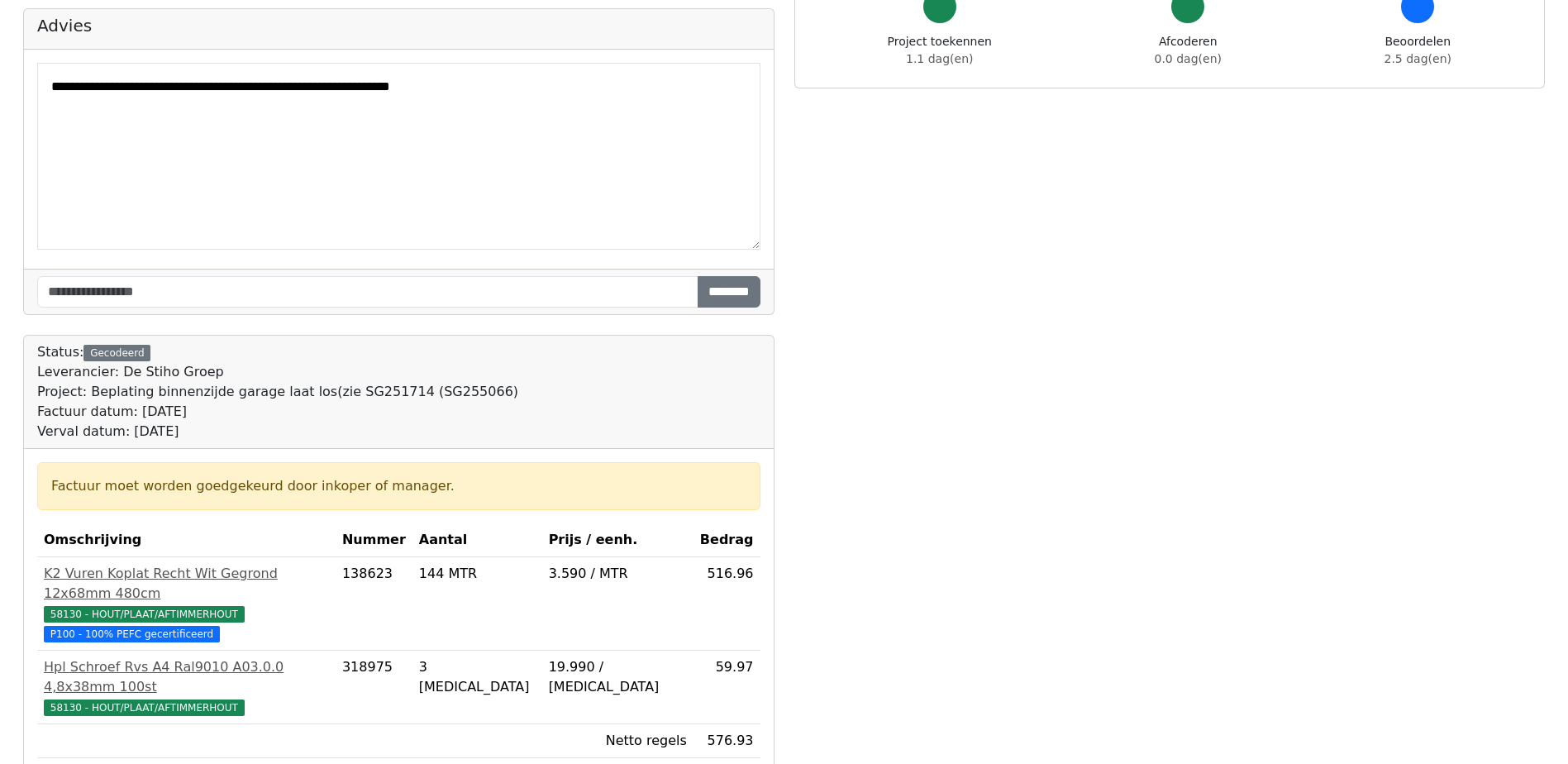
scroll to position [166, 0]
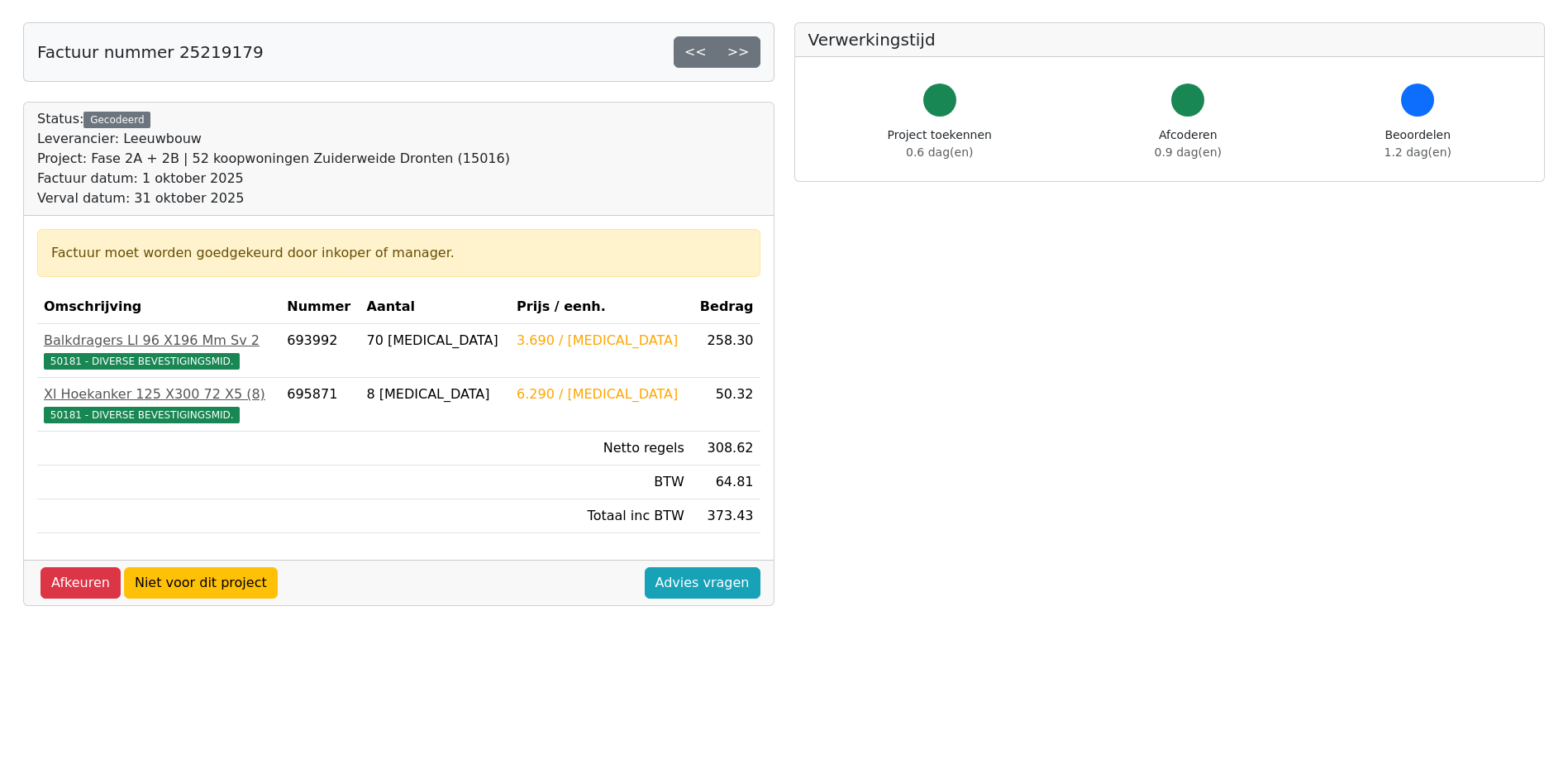
scroll to position [166, 0]
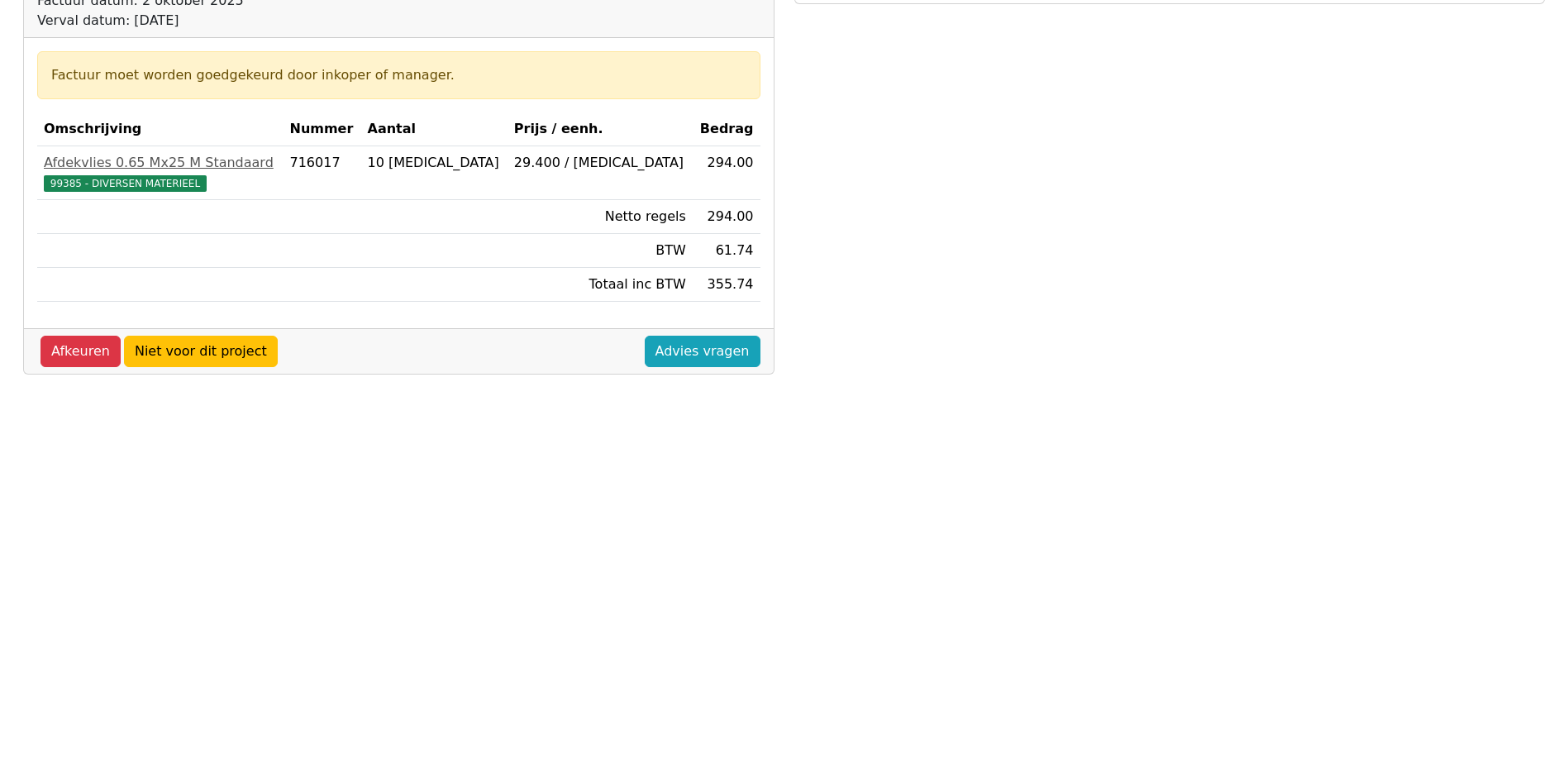
scroll to position [166, 0]
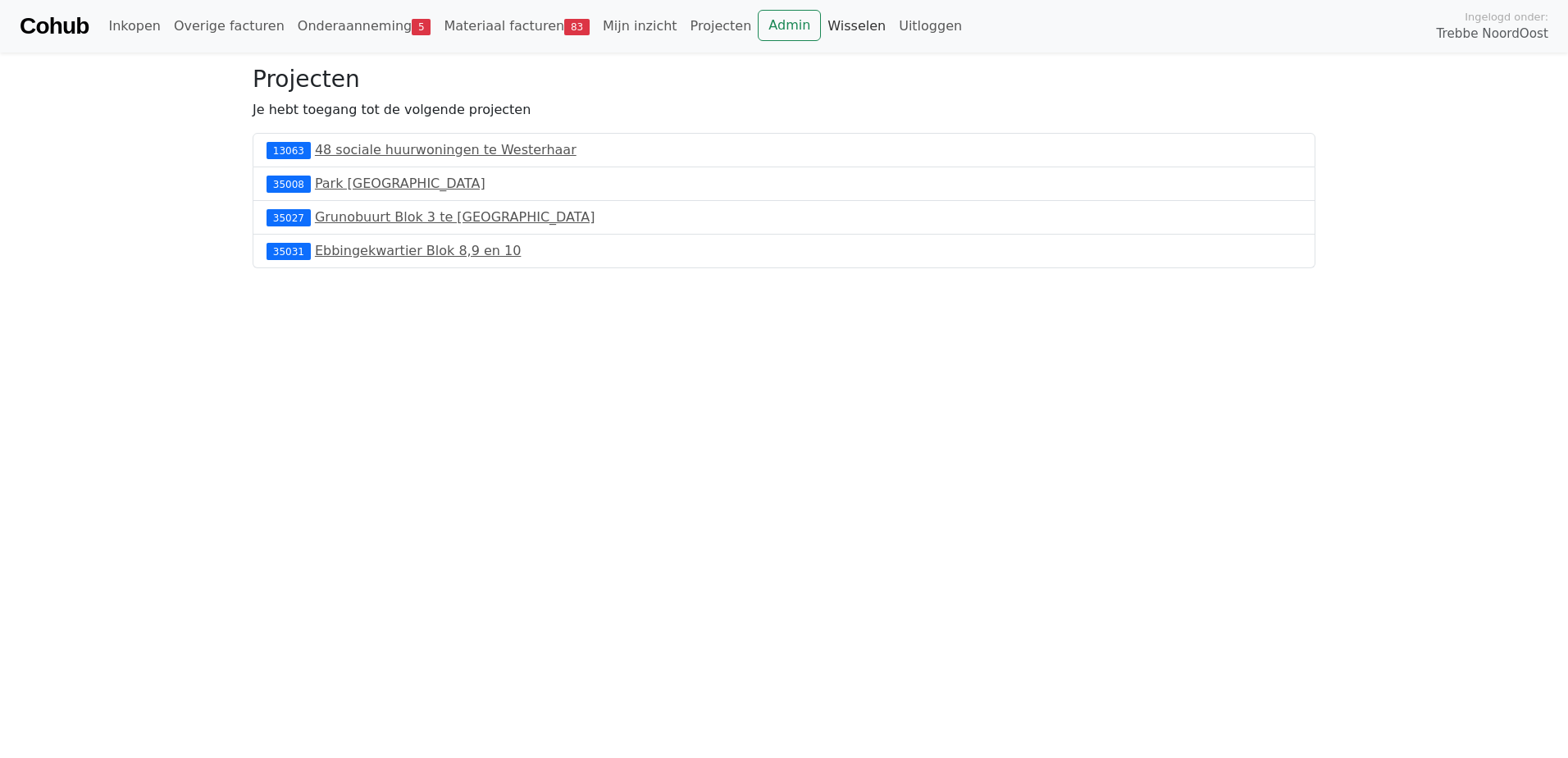
click at [820, 21] on link "Wisselen" at bounding box center [856, 27] width 71 height 33
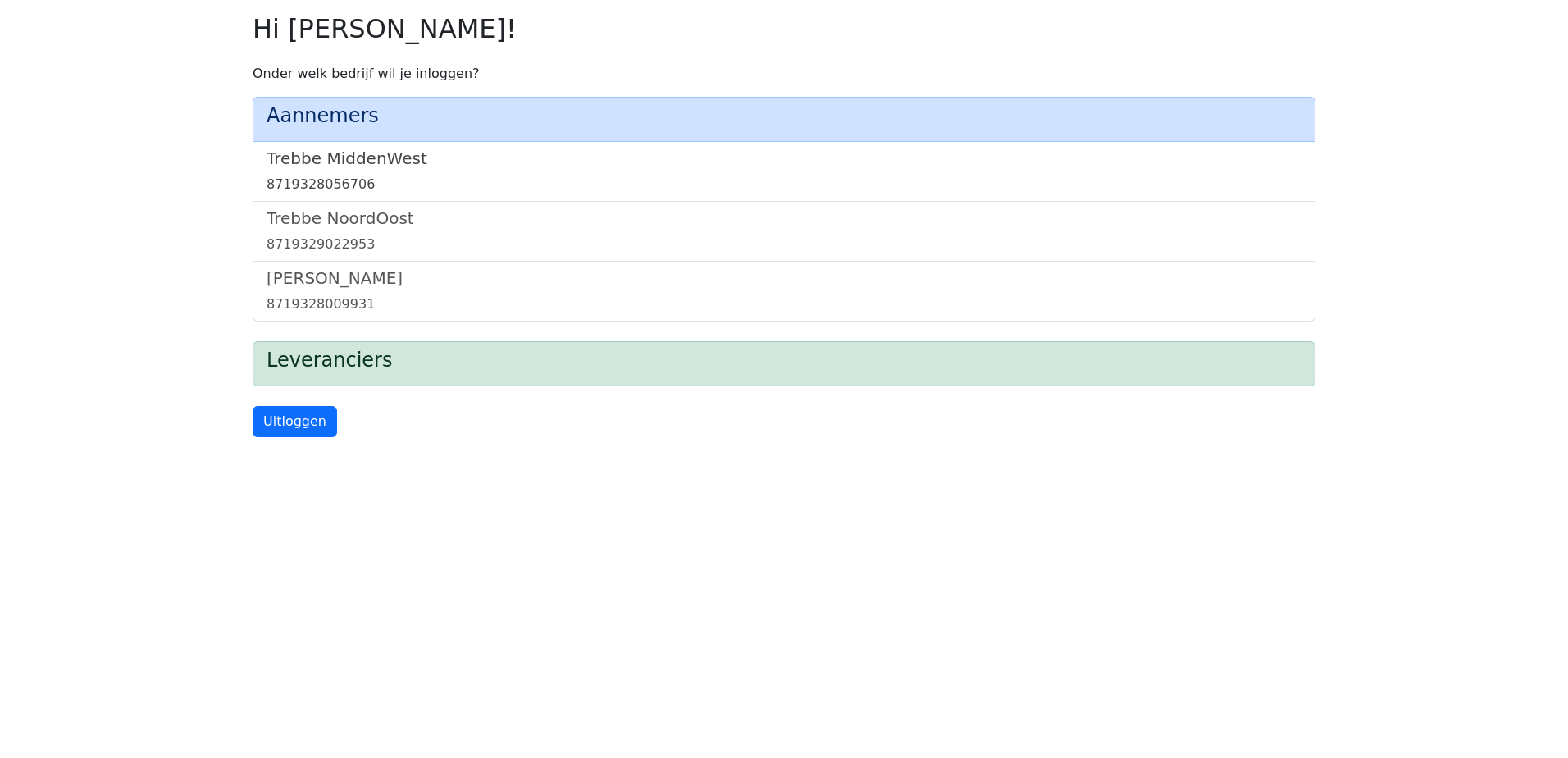
click at [390, 162] on h5 "Trebbe MiddenWest" at bounding box center [784, 158] width 1035 height 19
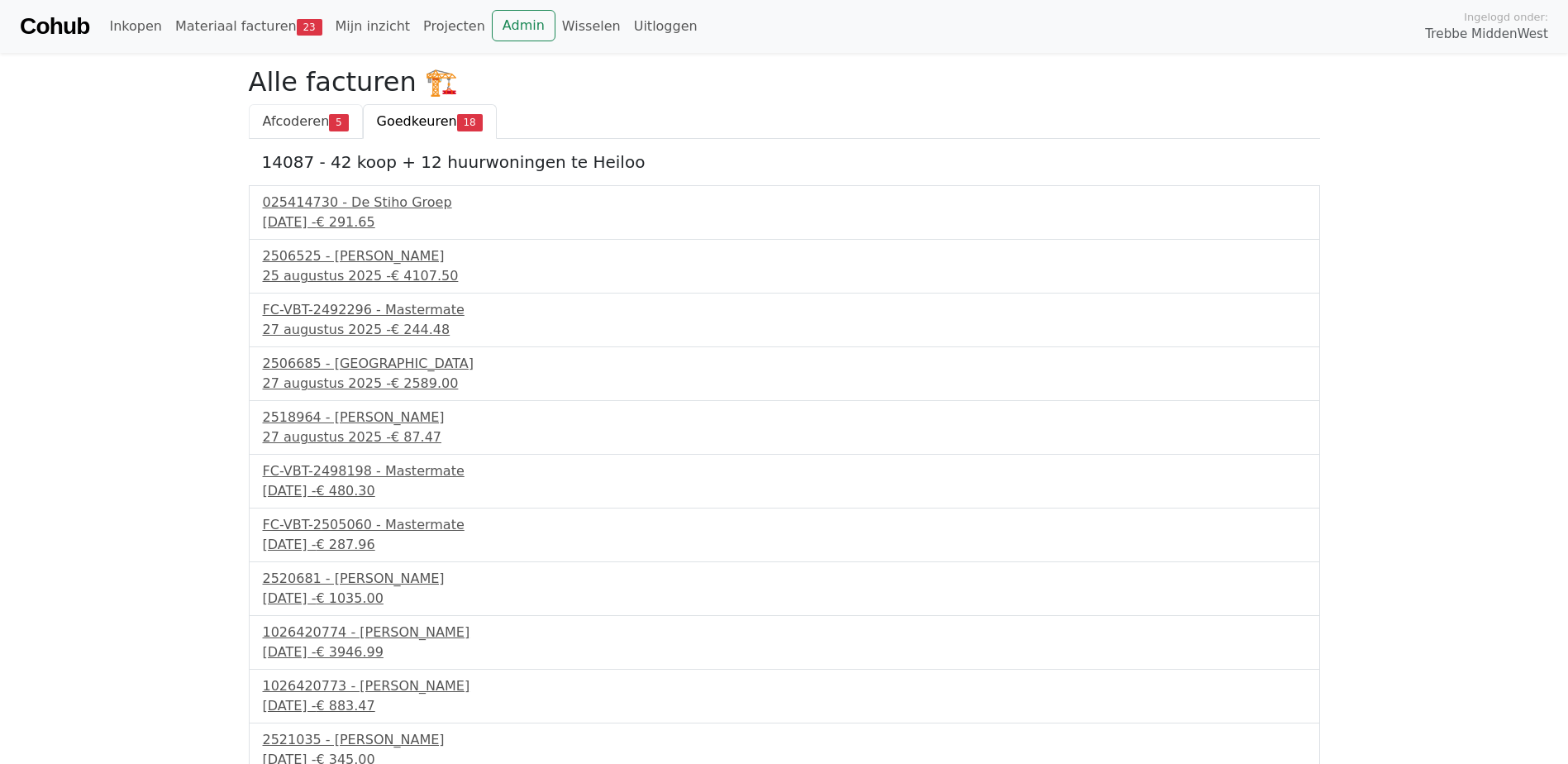
click at [324, 119] on span "Afcoderen" at bounding box center [297, 121] width 67 height 16
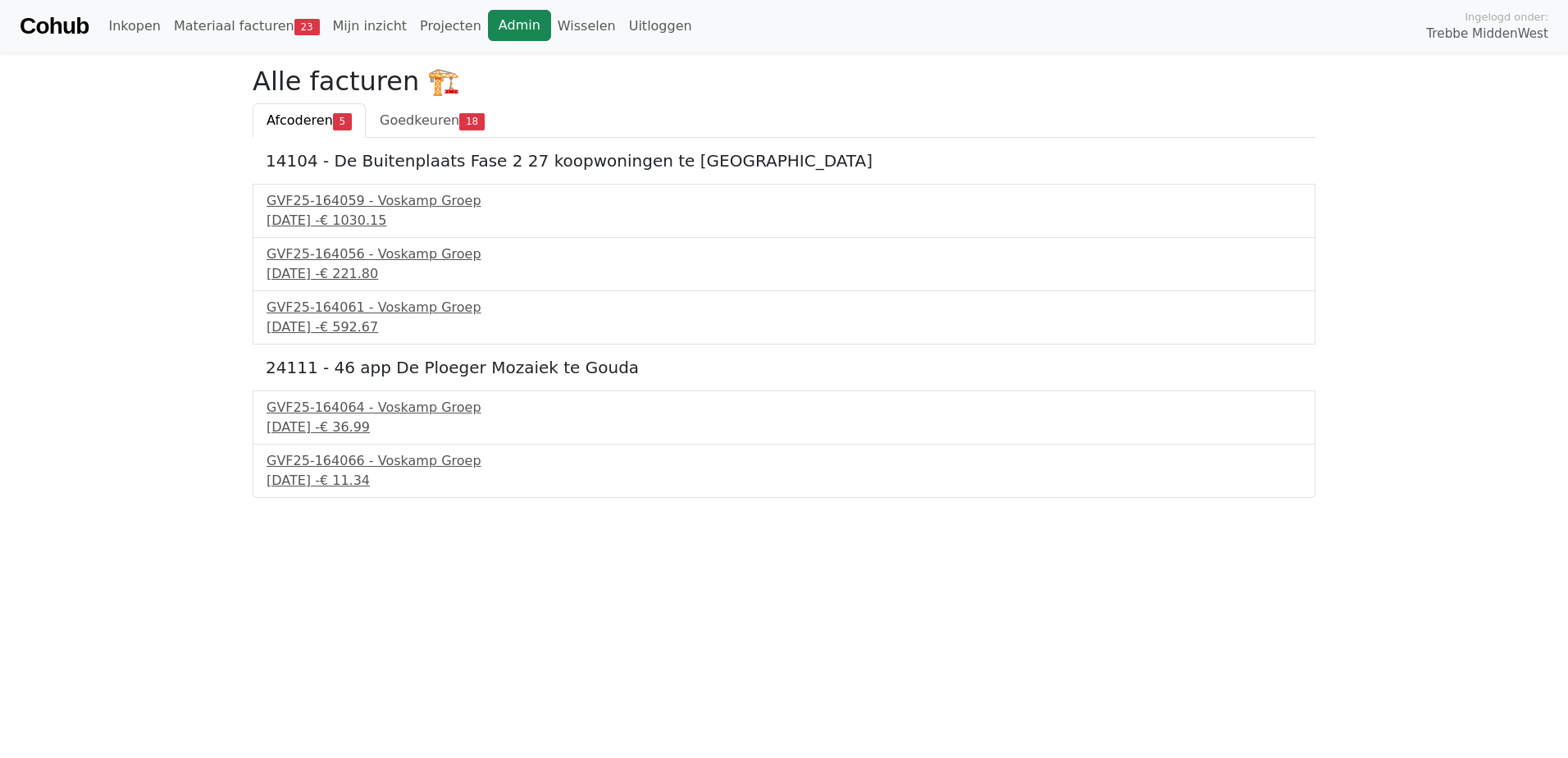
click at [488, 38] on link "Admin" at bounding box center [520, 26] width 63 height 31
